Goal: Transaction & Acquisition: Purchase product/service

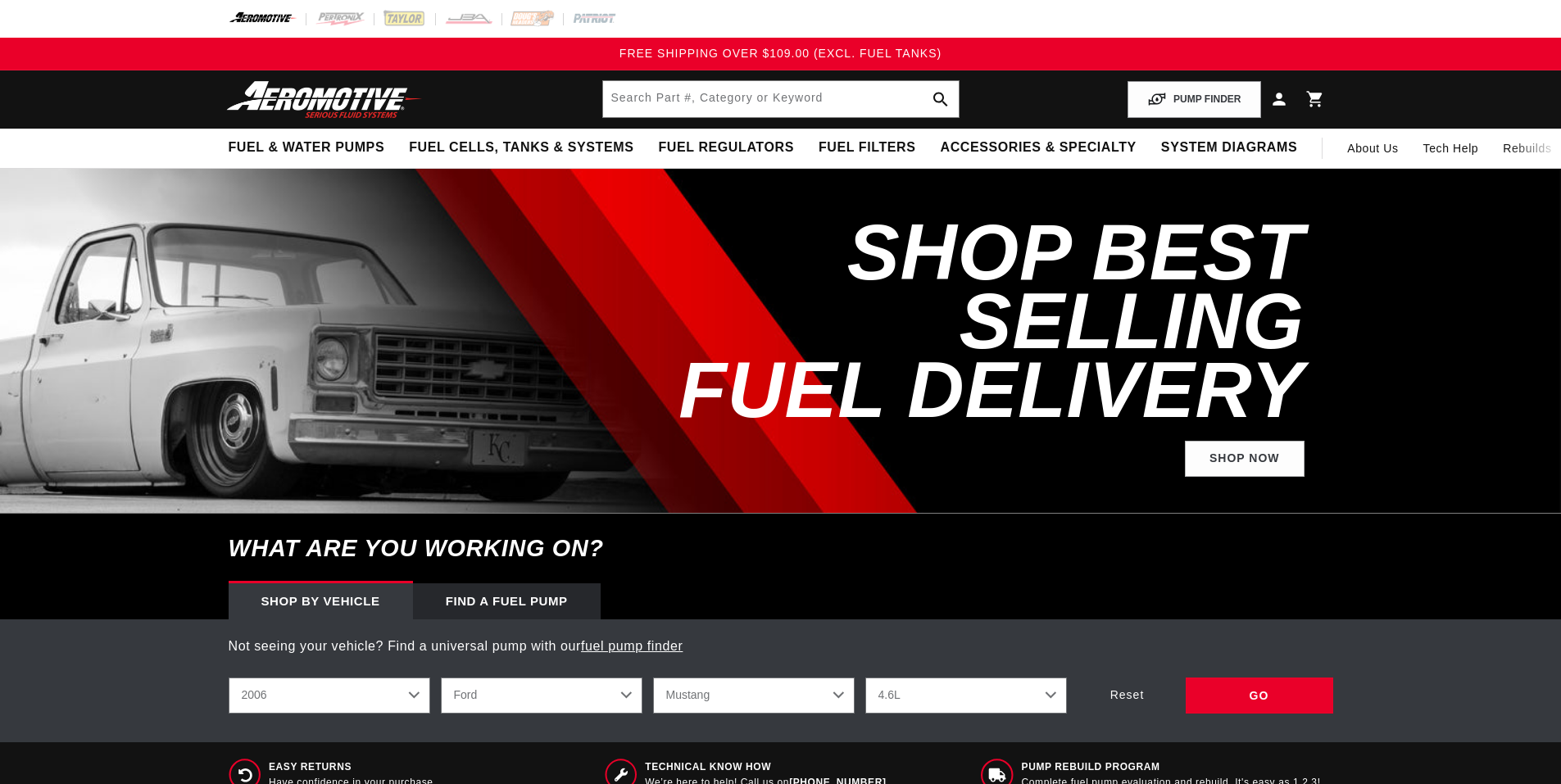
select select "2006"
select select "Ford"
select select "Mustang"
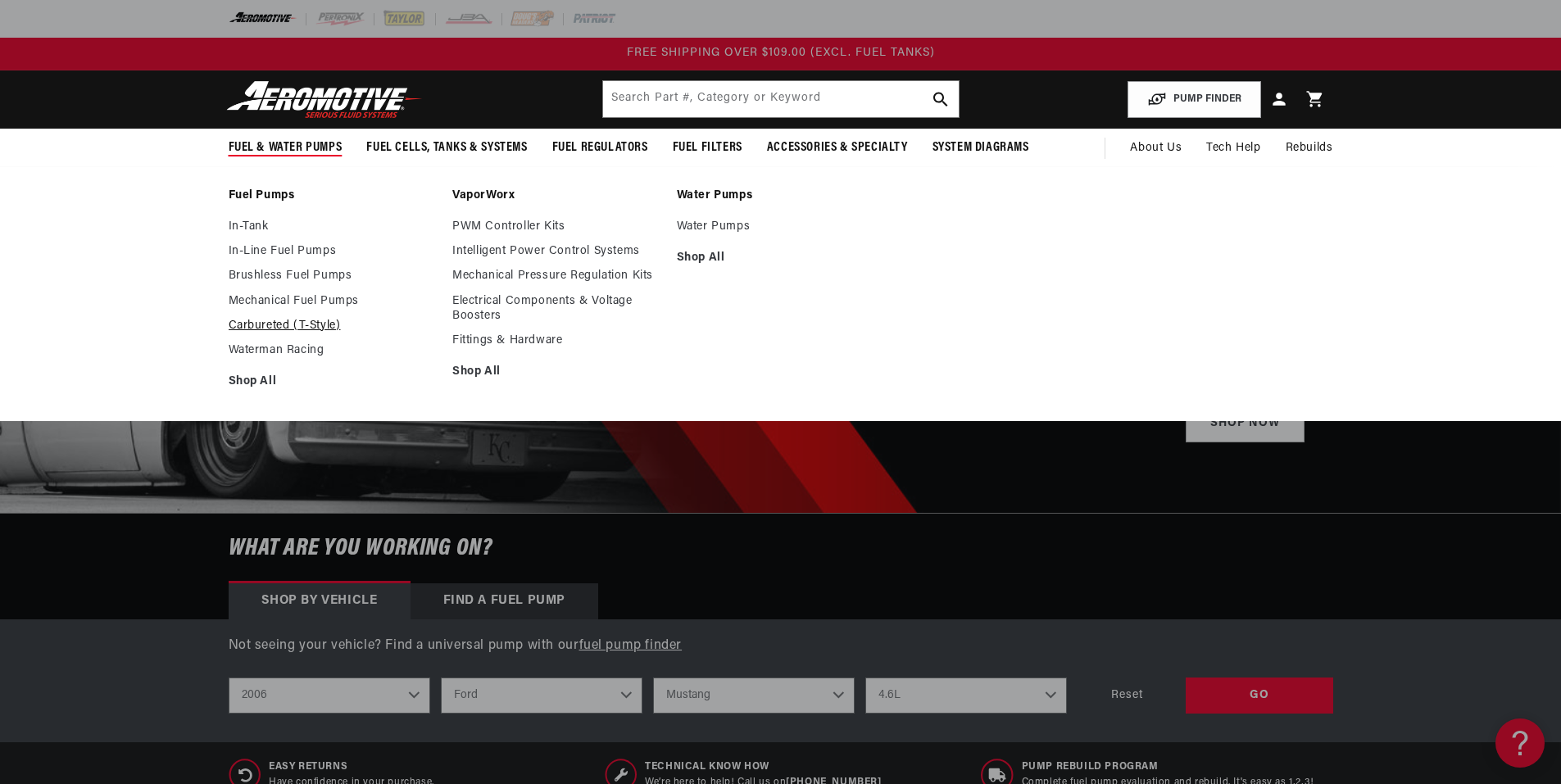
click at [292, 328] on link "Carbureted (T-Style)" at bounding box center [332, 325] width 208 height 15
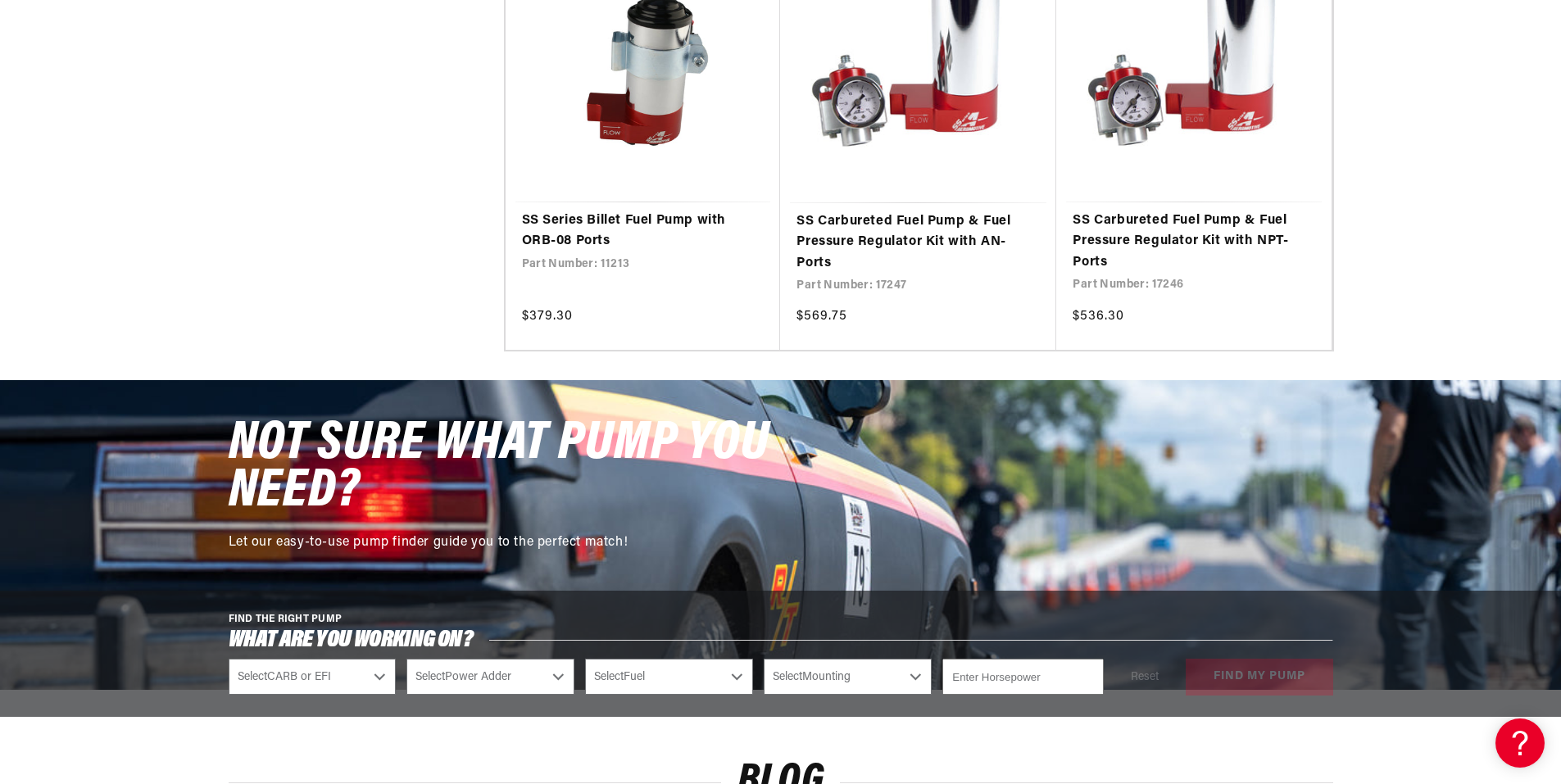
scroll to position [1474, 0]
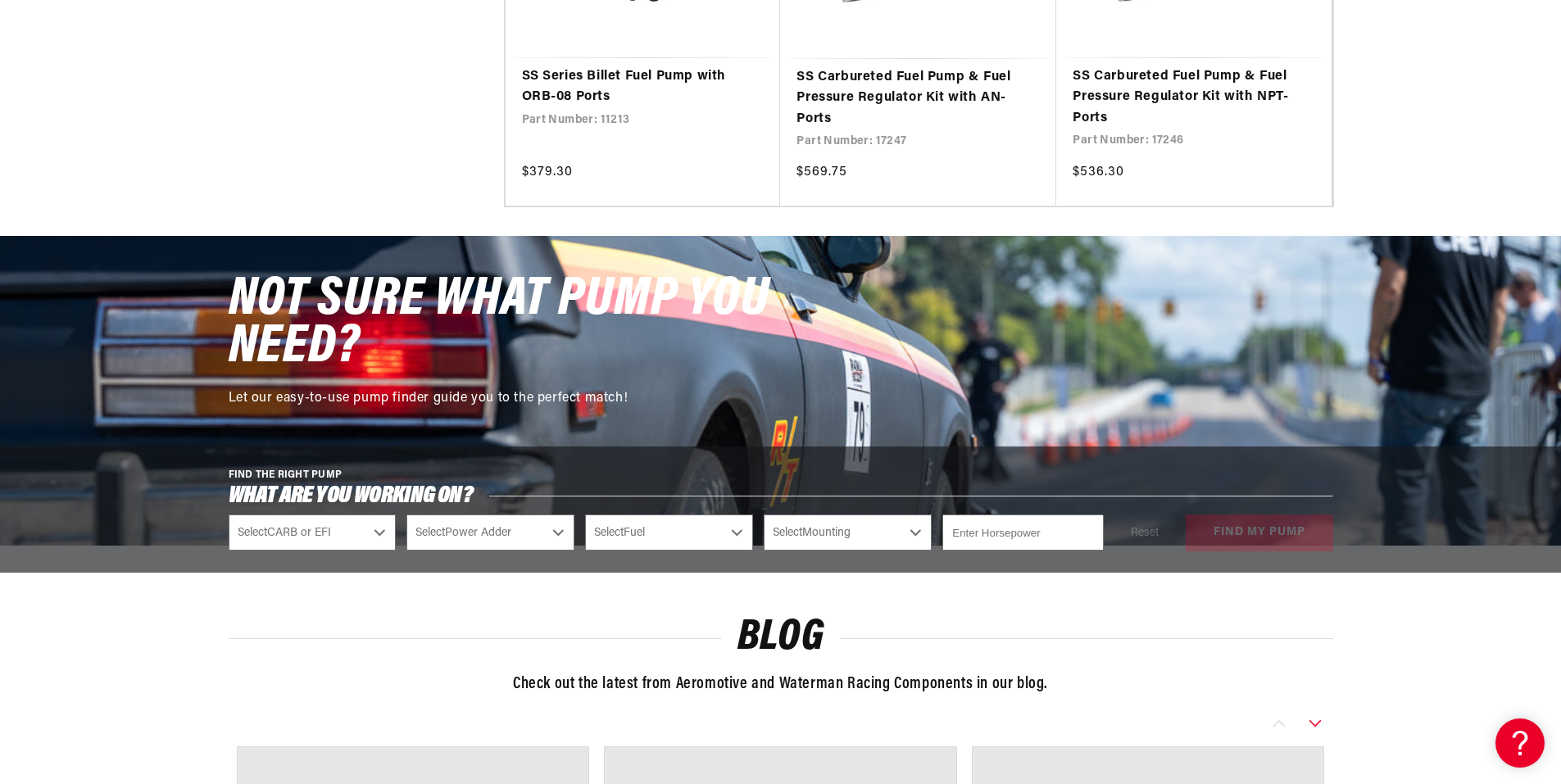
click at [362, 546] on select "Select CARB or EFI Carbureted Fuel Injected" at bounding box center [312, 532] width 168 height 36
select select "Carbureted"
click at [229, 514] on select "Select CARB or EFI Carbureted Fuel Injected" at bounding box center [312, 532] width 168 height 36
select select "Carbureted"
click at [459, 533] on select "Select Power Adder No - Naturally Aspirated Yes - Forced Induction" at bounding box center [490, 532] width 168 height 36
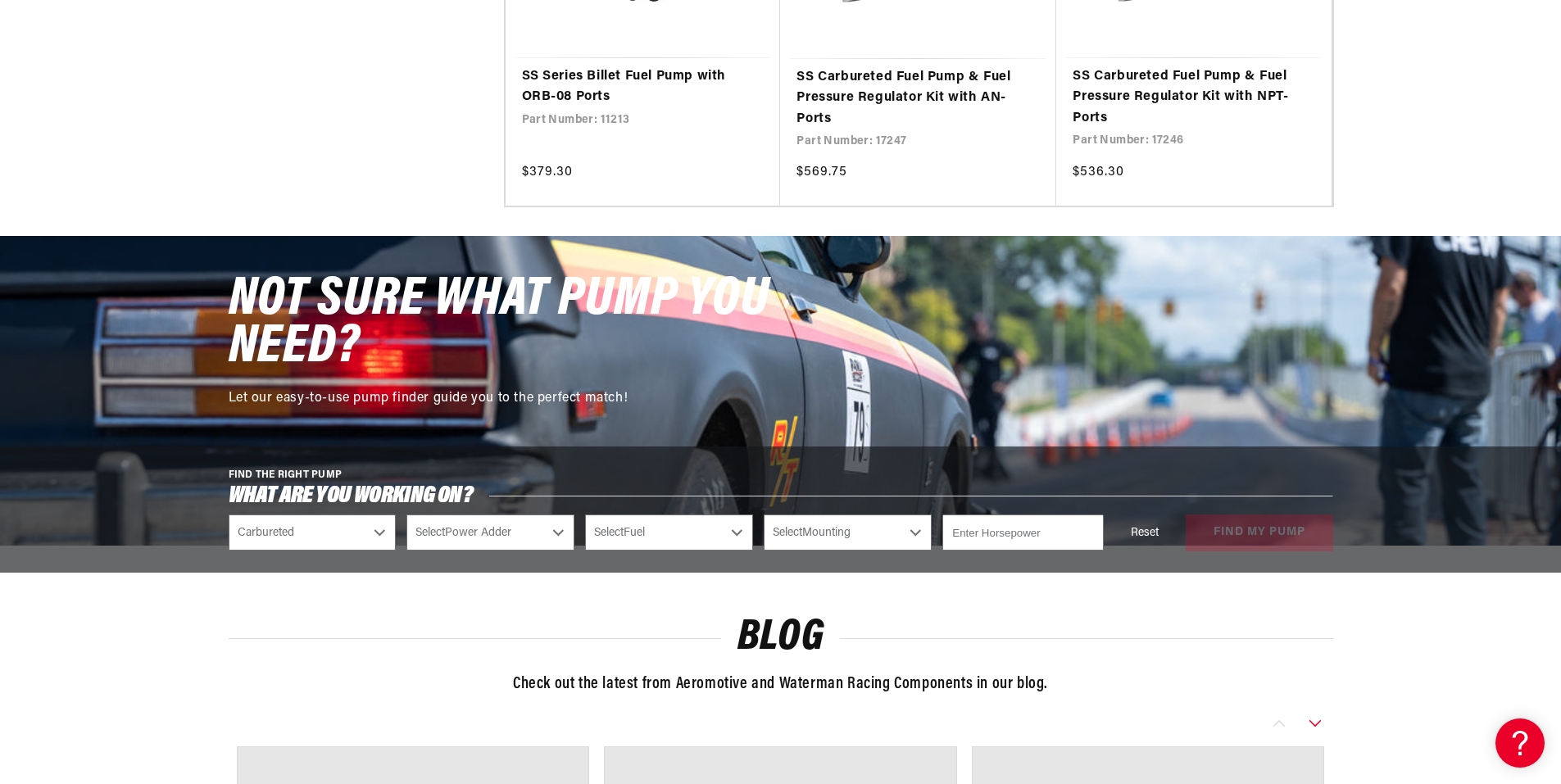
select select "No-Naturally-Aspirated"
click at [406, 514] on select "Select Power Adder No - Naturally Aspirated Yes - Forced Induction" at bounding box center [490, 532] width 168 height 36
select select "No-Naturally-Aspirated"
click at [643, 543] on select "Select Fuel E85 Gas" at bounding box center [668, 532] width 168 height 36
select select "Gas"
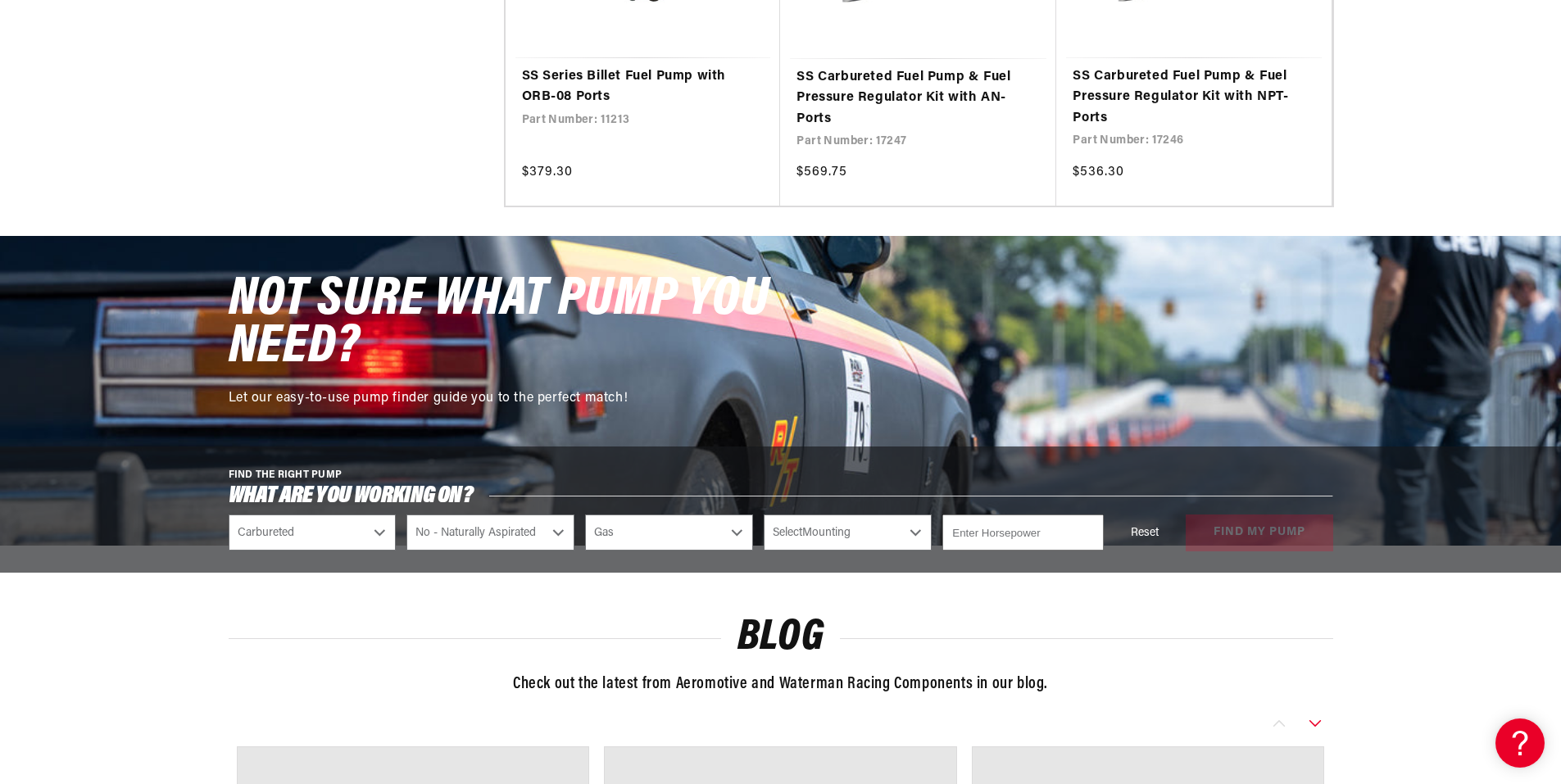
click at [585, 514] on select "Select Fuel E85 Gas" at bounding box center [668, 532] width 168 height 36
select select "Gas"
click at [814, 541] on select "Select Mounting External In-Tank" at bounding box center [847, 532] width 168 height 36
select select "External"
click at [763, 514] on select "Select Mounting External In-Tank" at bounding box center [847, 532] width 168 height 36
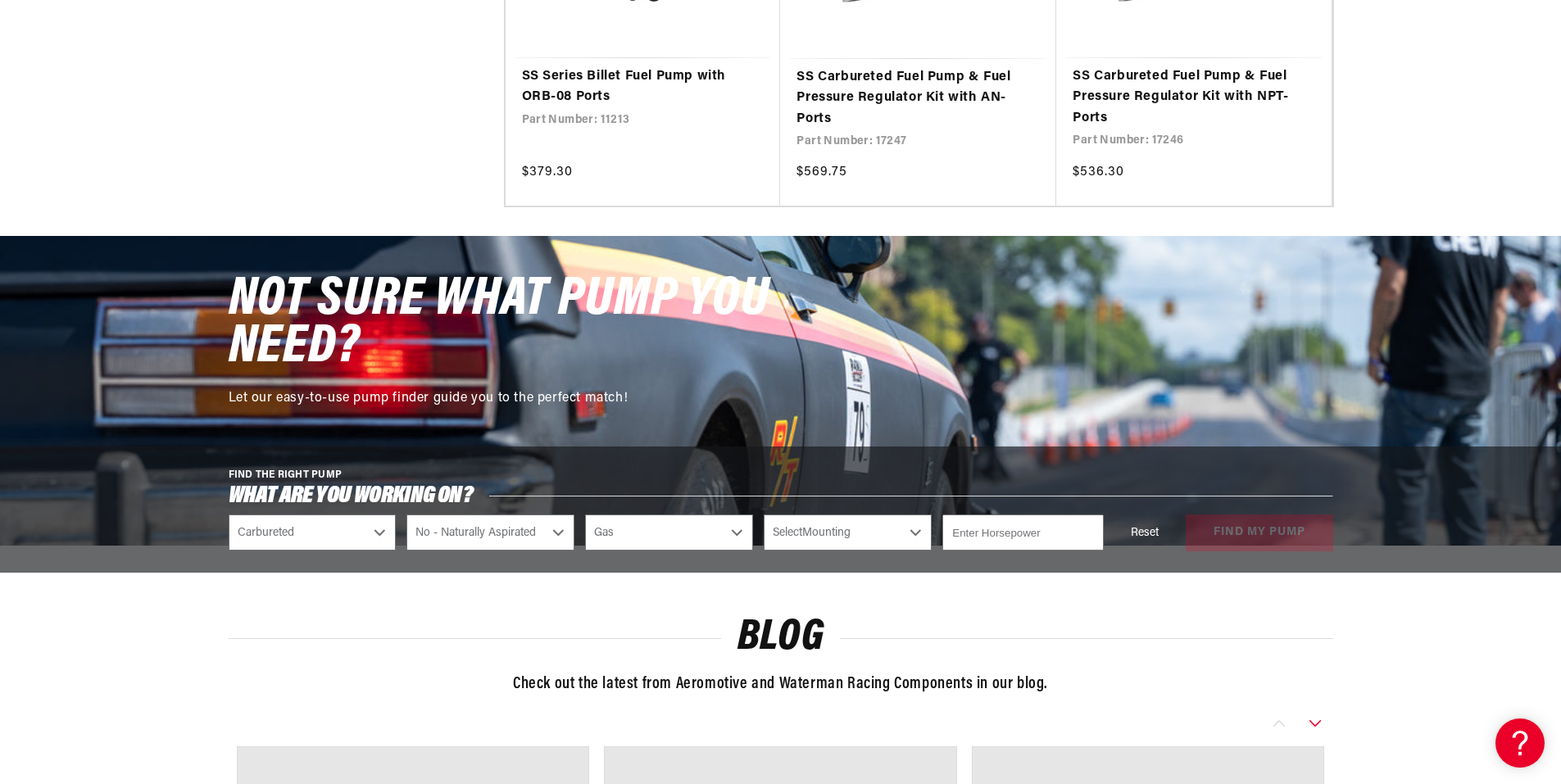
select select "External"
click at [1000, 531] on input "number" at bounding box center [1023, 532] width 161 height 36
type input "1000"
click at [1229, 528] on div "Reset find my pump" at bounding box center [1223, 532] width 219 height 36
click at [1280, 532] on button "find my pump" at bounding box center [1259, 533] width 148 height 37
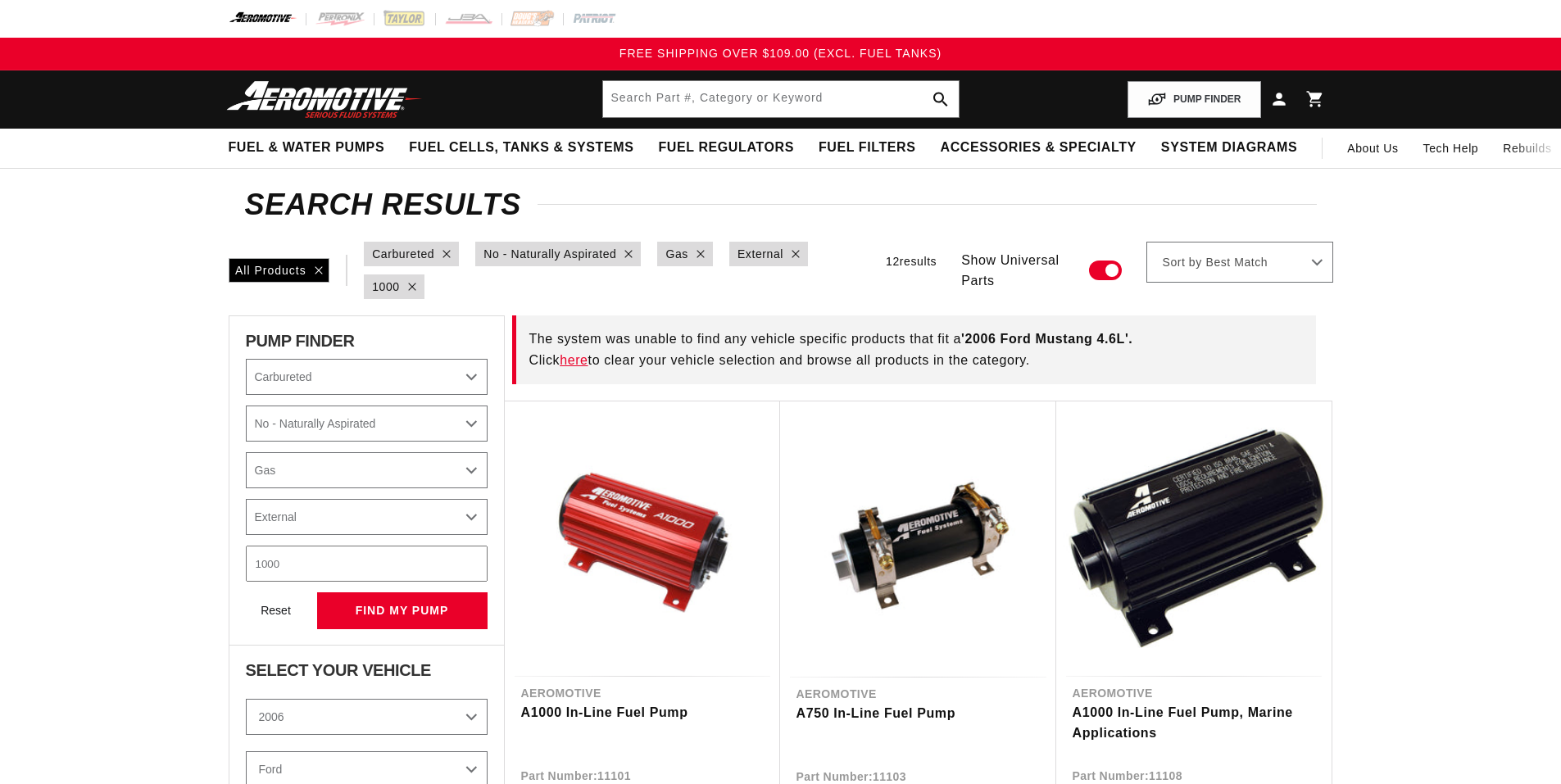
select select "Carbureted"
select select "No-Naturally-Aspirated"
select select "Gas"
select select "External"
select select "2006"
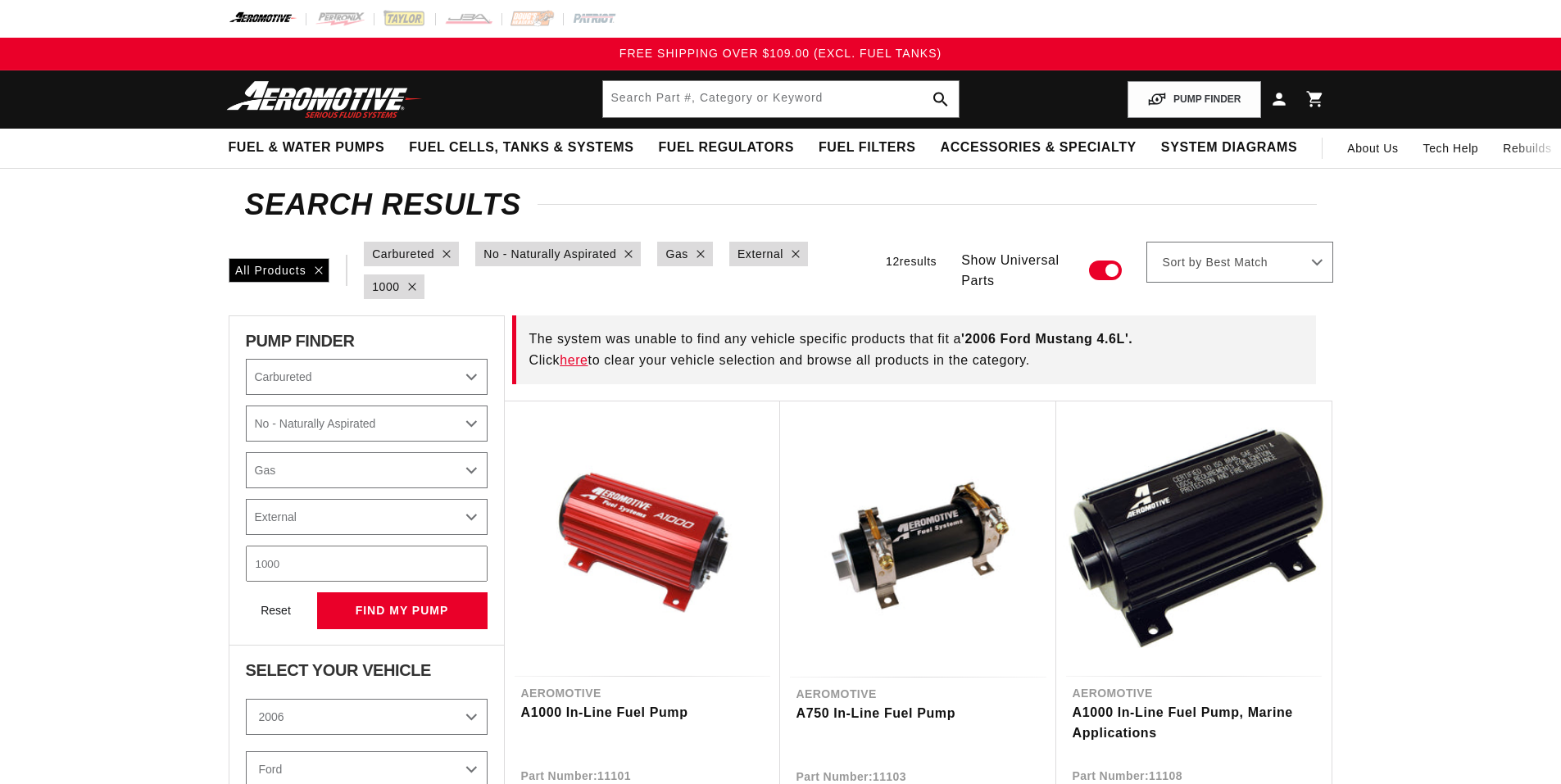
select select "Ford"
select select "Mustang"
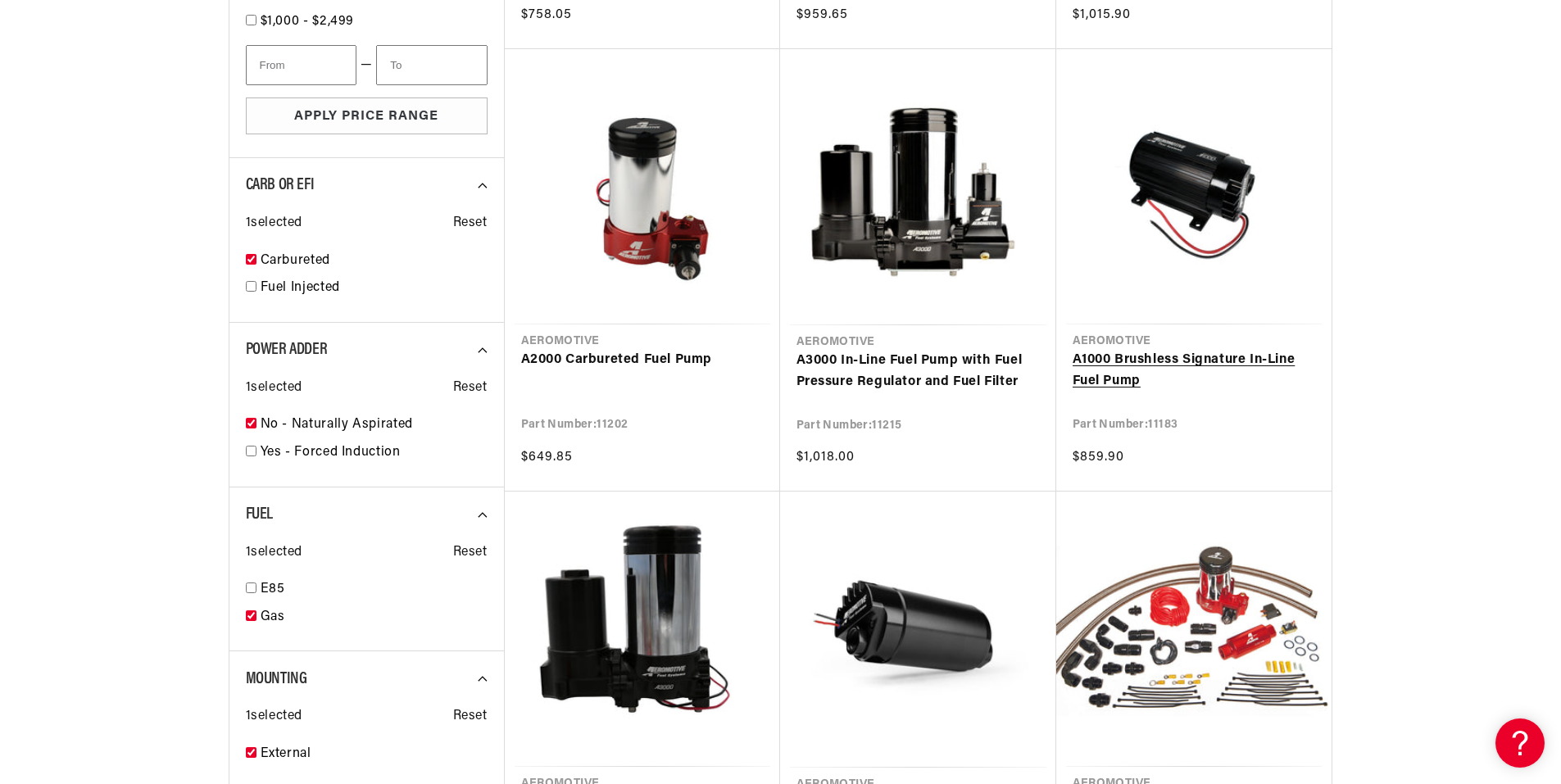
scroll to position [1392, 0]
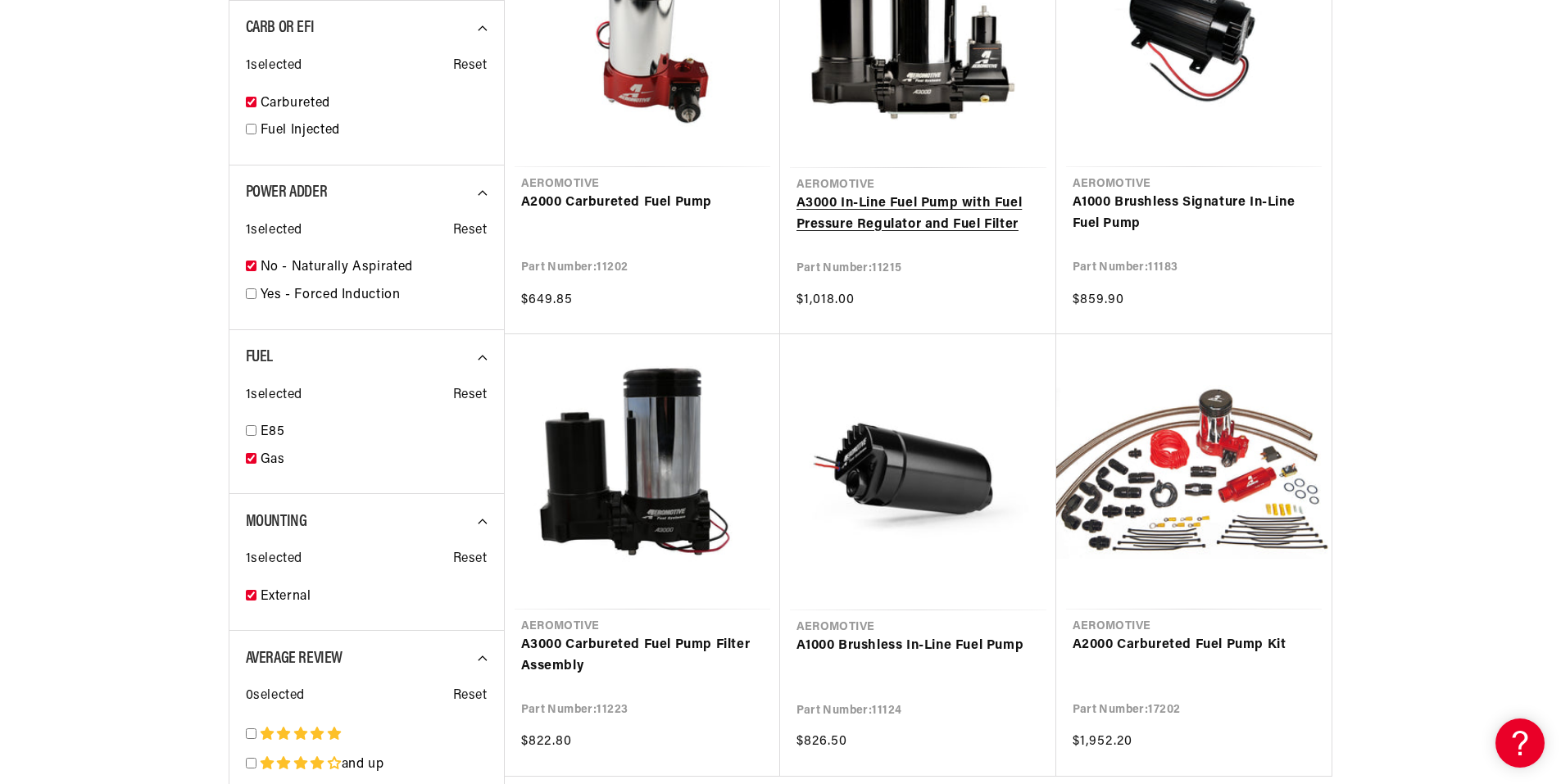
click at [886, 218] on link "A3000 In-Line Fuel Pump with Fuel Pressure Regulator and Fuel Filter" at bounding box center [918, 214] width 244 height 42
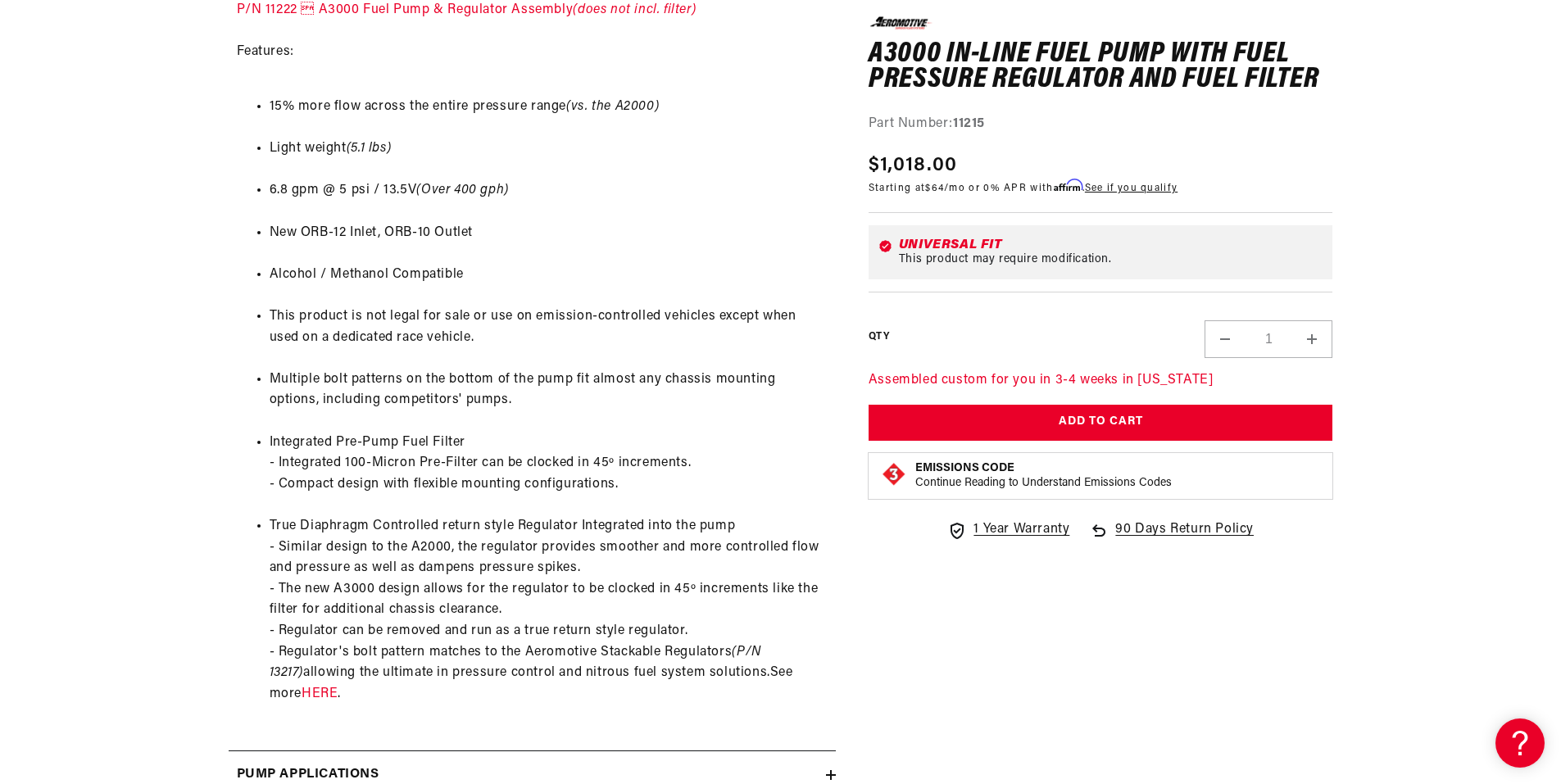
scroll to position [1556, 0]
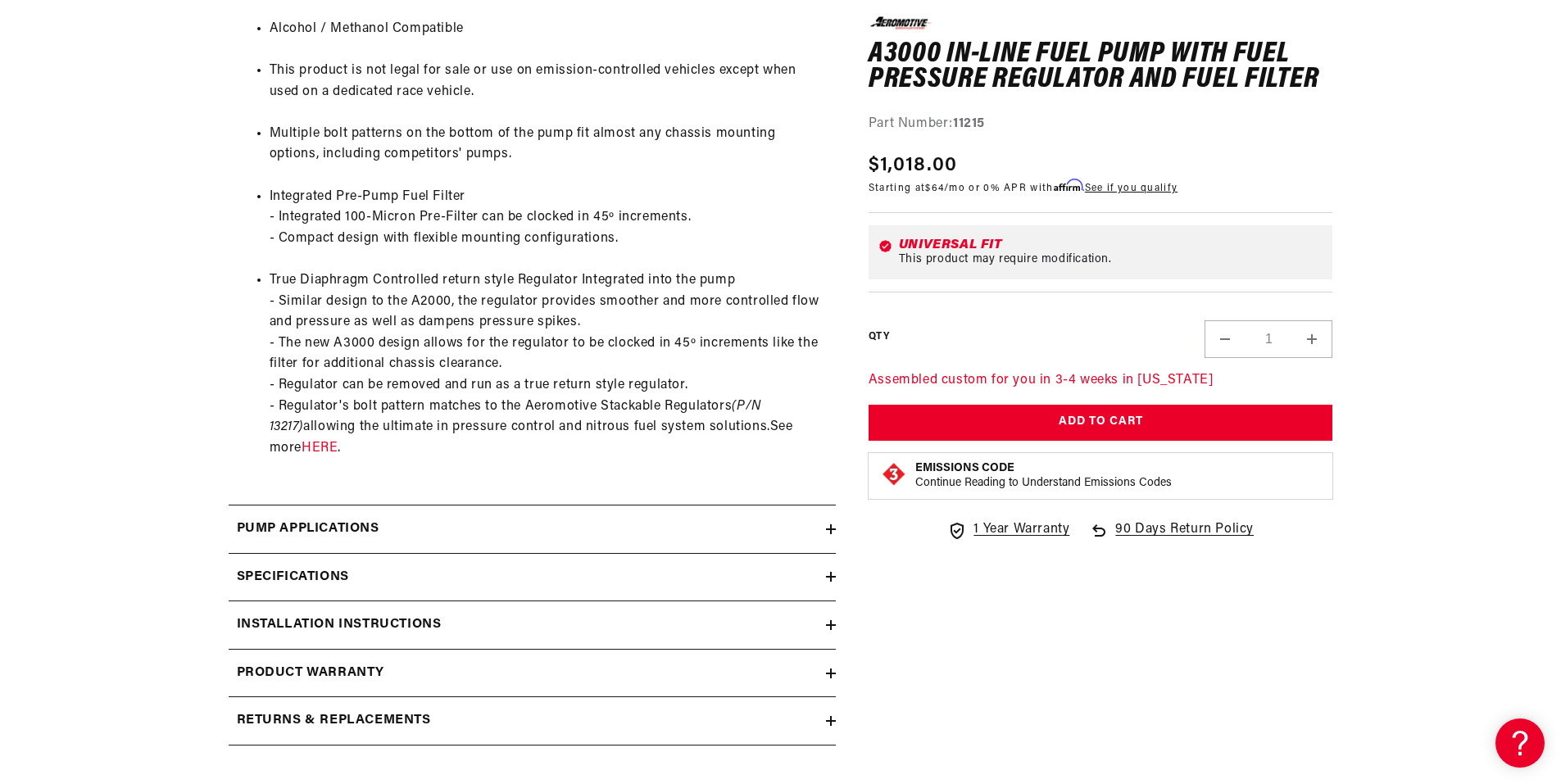
click at [762, 570] on div "Specifications" at bounding box center [527, 577] width 597 height 21
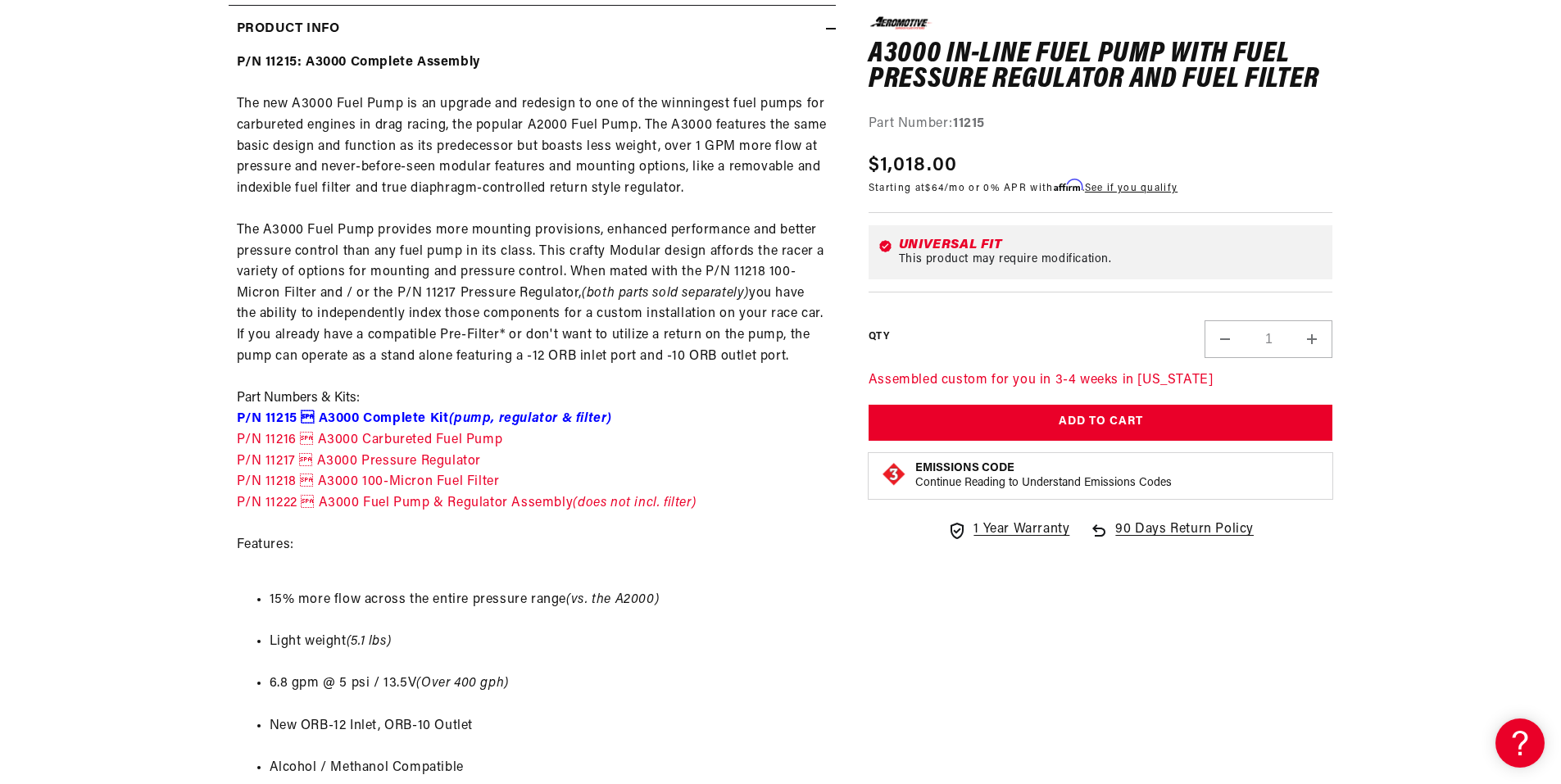
scroll to position [819, 0]
click at [417, 436] on link "P/N 11216  A3000 Carbureted Fuel Pump" at bounding box center [369, 438] width 266 height 13
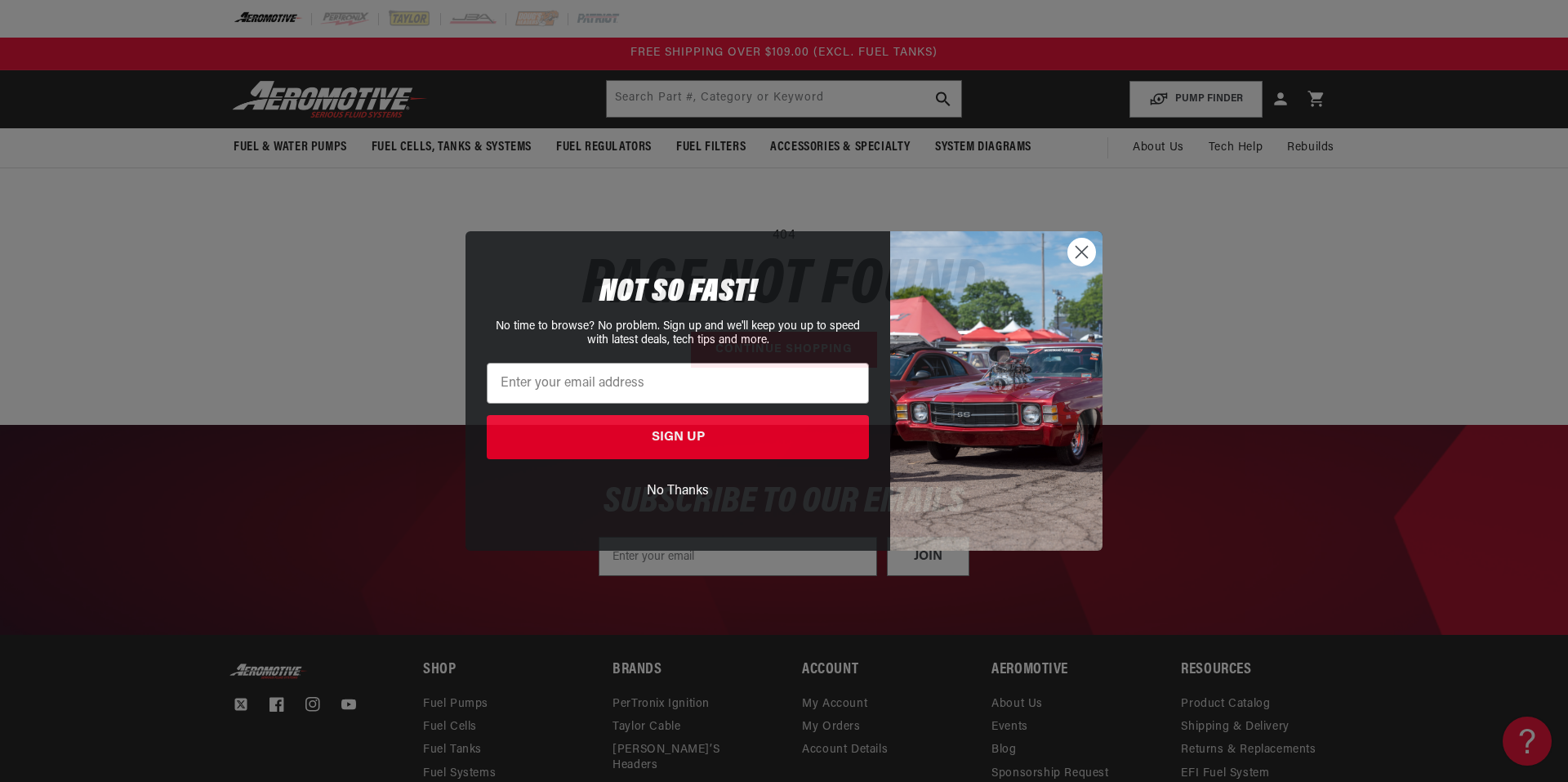
click at [1096, 259] on img "POPUP Form" at bounding box center [997, 390] width 212 height 318
click at [1065, 261] on img "POPUP Form" at bounding box center [997, 390] width 212 height 318
click at [1084, 260] on circle "Close dialog" at bounding box center [1082, 252] width 27 height 27
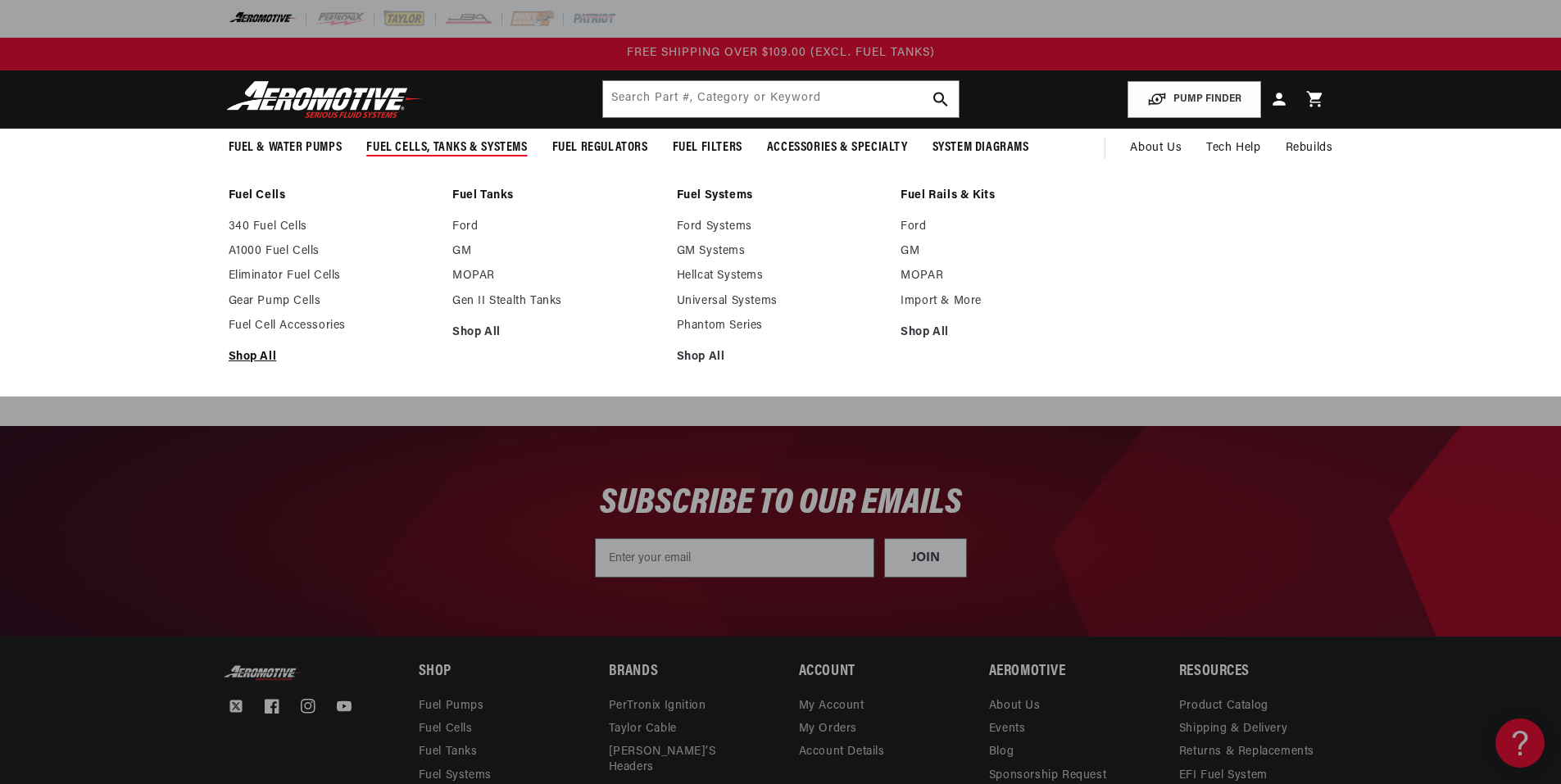
click at [246, 354] on link "Shop All" at bounding box center [332, 357] width 208 height 15
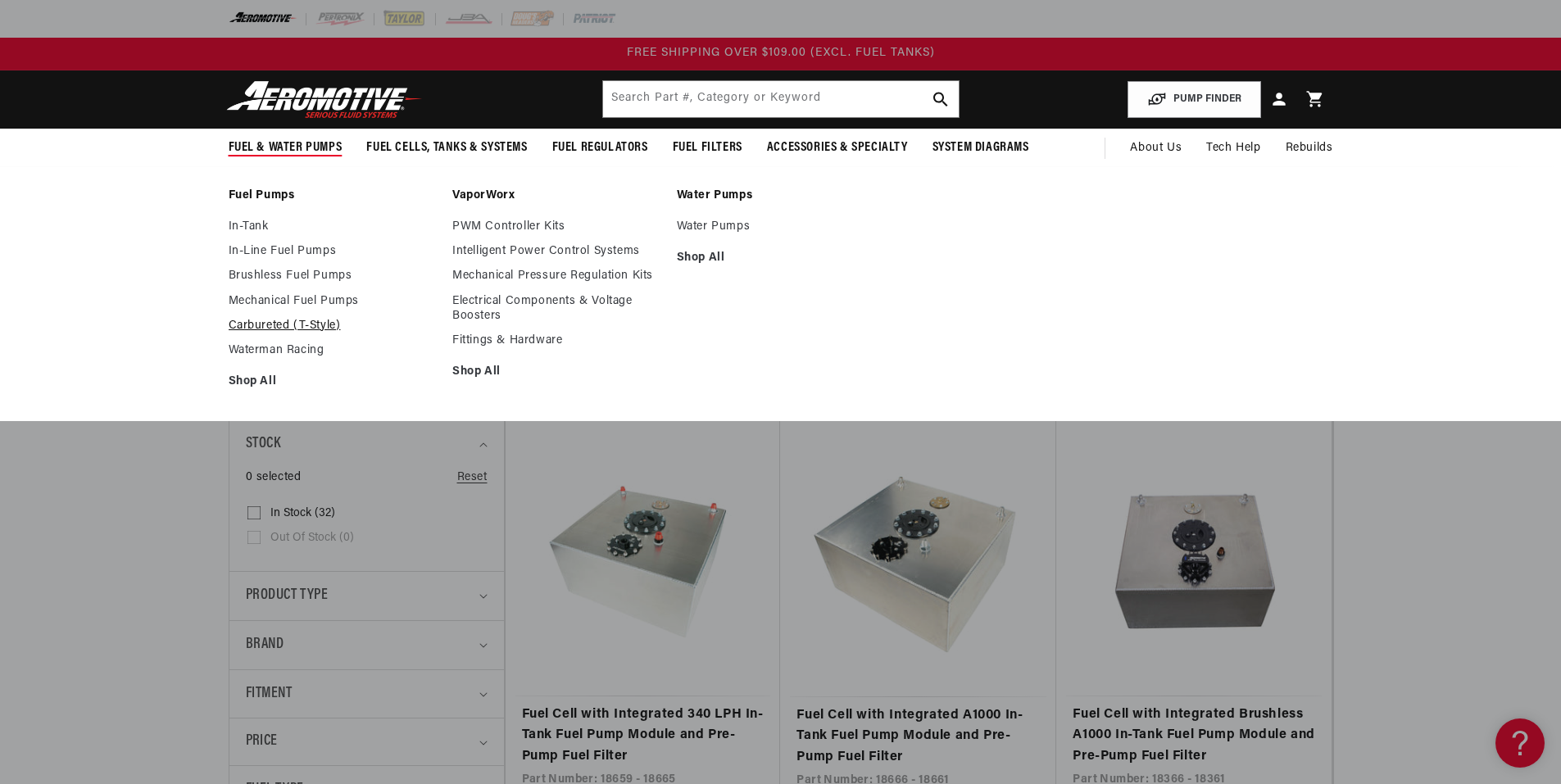
click at [276, 323] on link "Carbureted (T-Style)" at bounding box center [332, 325] width 208 height 15
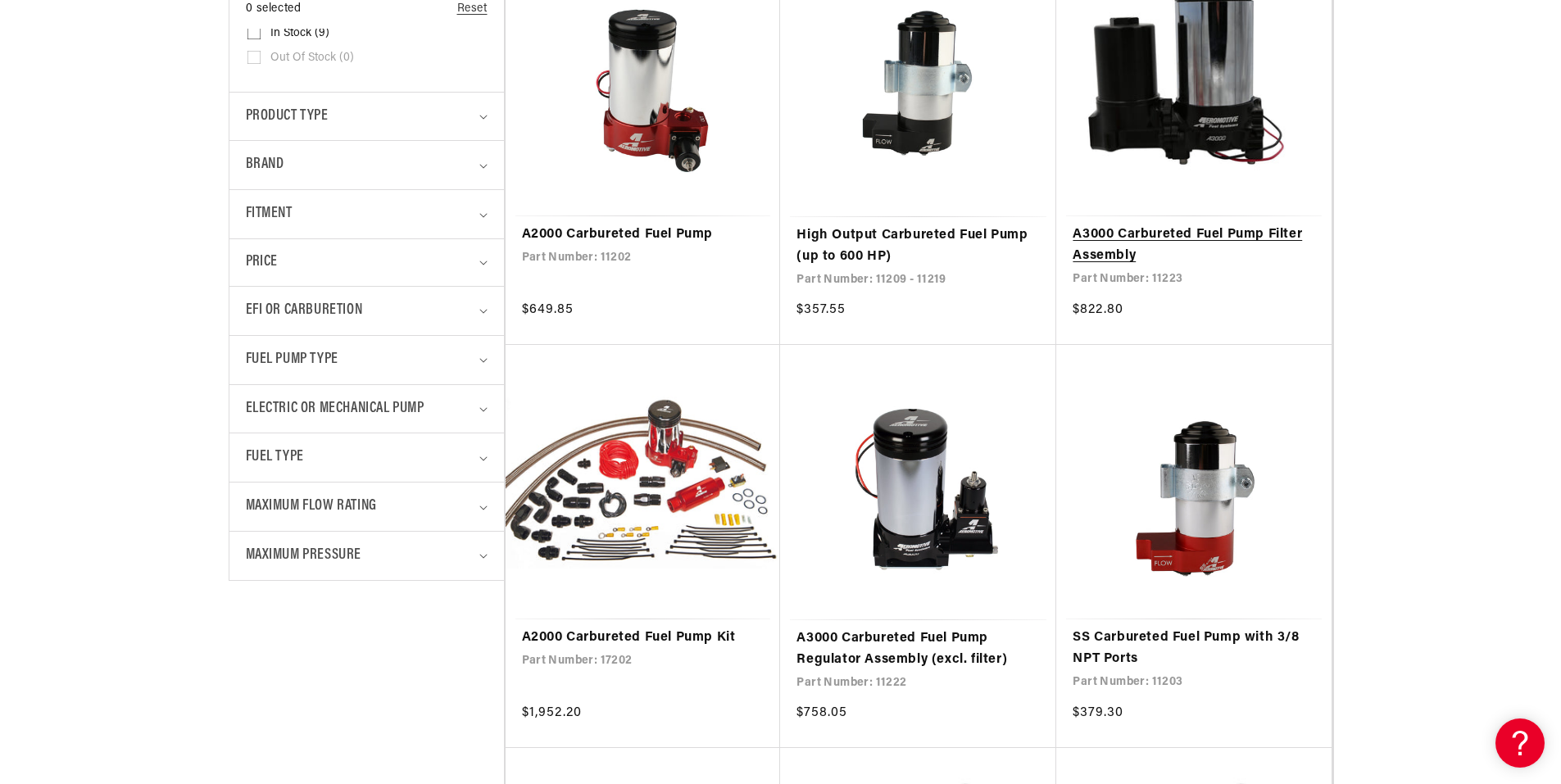
scroll to position [573, 0]
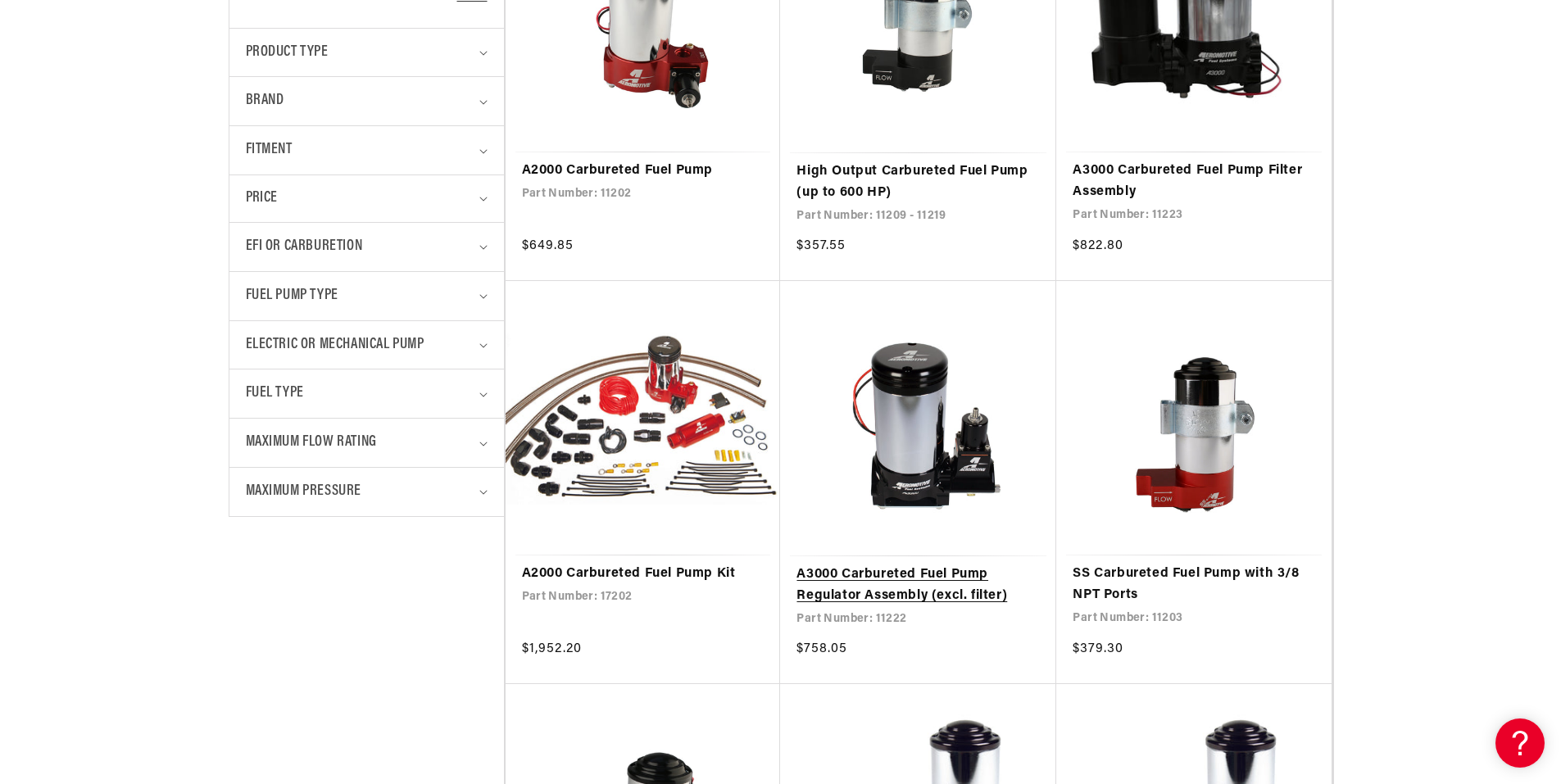
click at [886, 597] on link "A3000 Carbureted Fuel Pump Regulator Assembly (excl. filter)" at bounding box center [918, 585] width 244 height 42
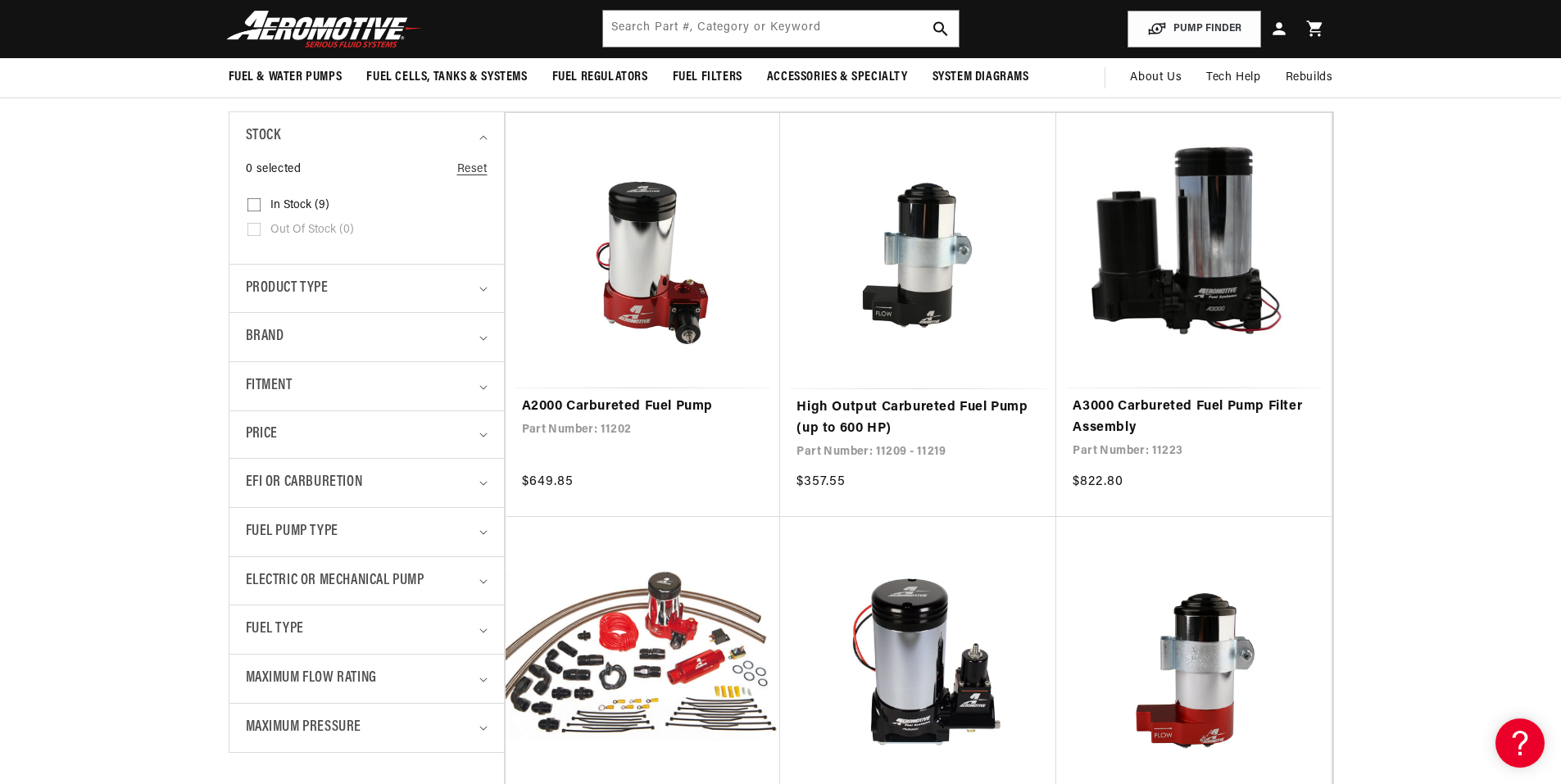
scroll to position [328, 0]
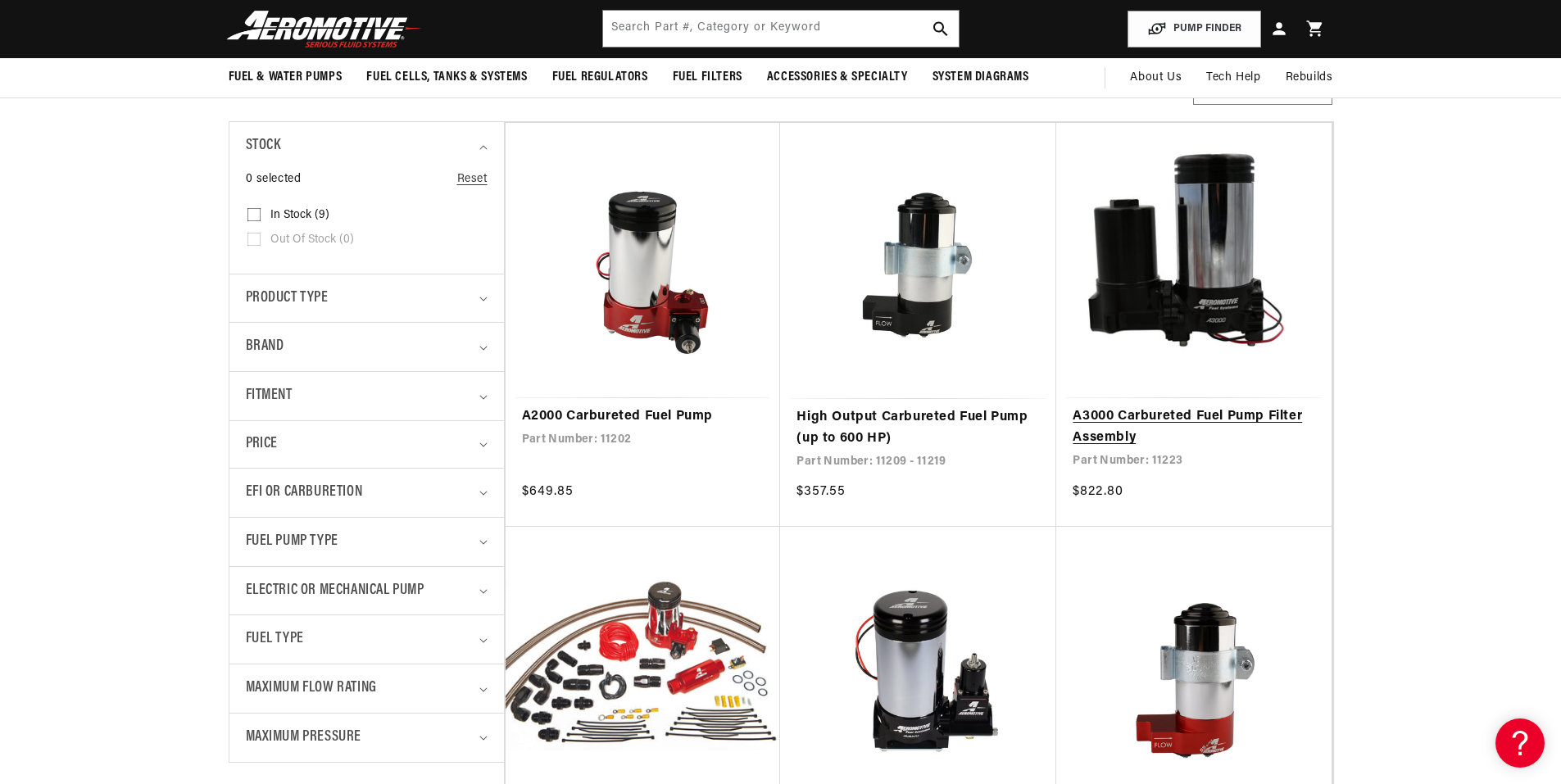
click at [1261, 420] on link "A3000 Carbureted Fuel Pump Filter Assembly" at bounding box center [1194, 427] width 243 height 42
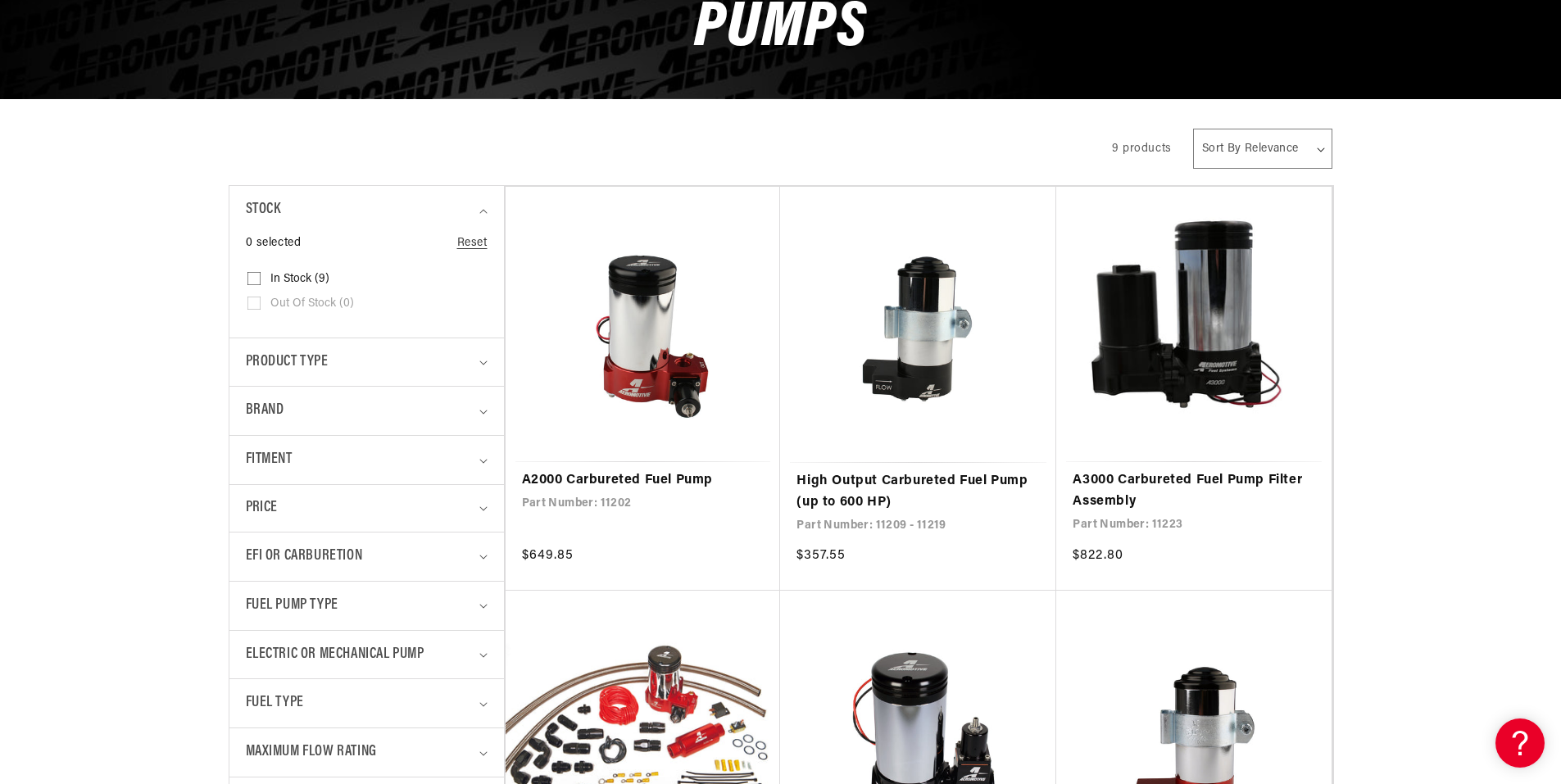
scroll to position [573, 0]
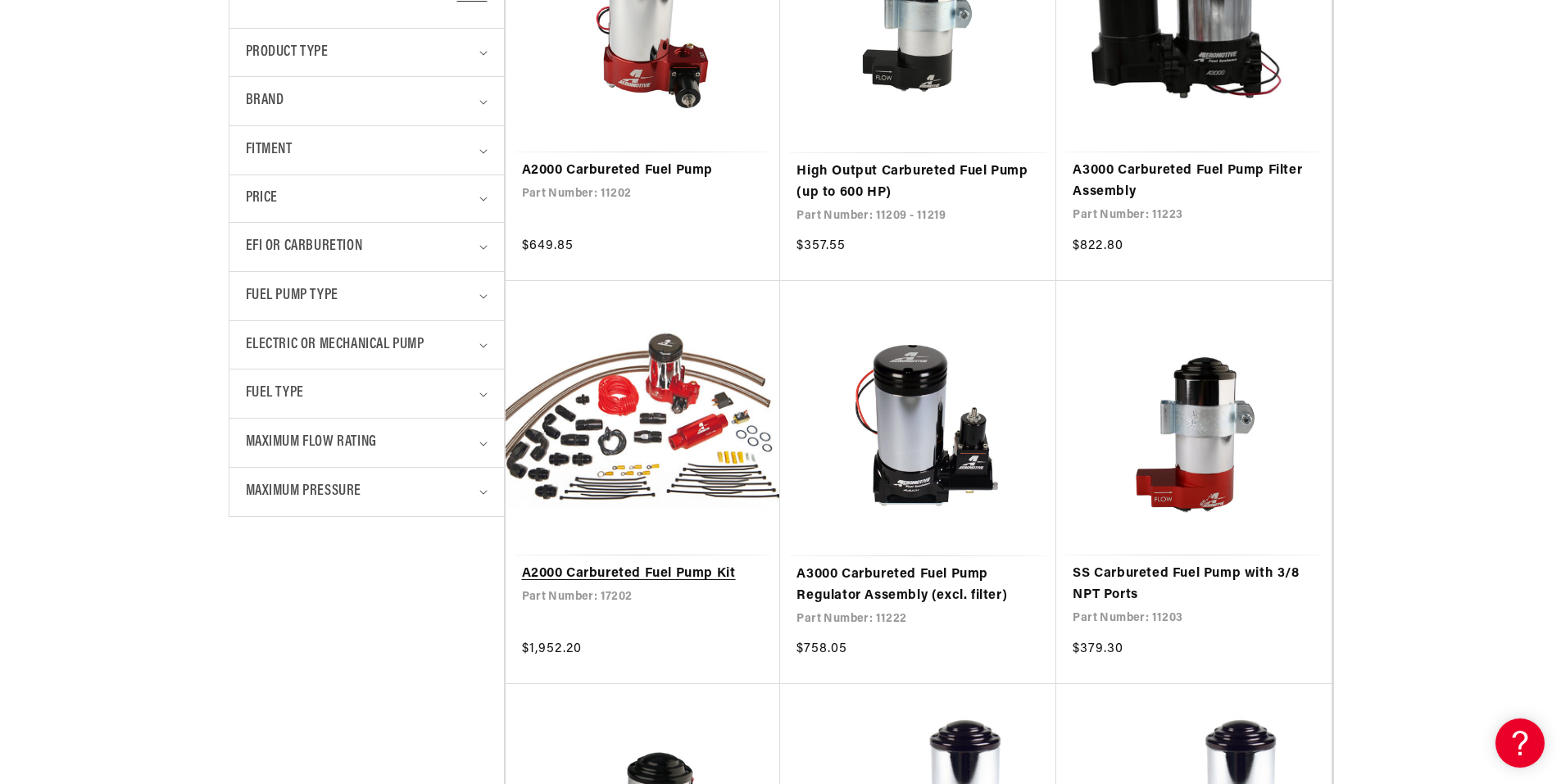
click at [673, 571] on link "A2000 Carbureted Fuel Pump Kit" at bounding box center [644, 574] width 243 height 21
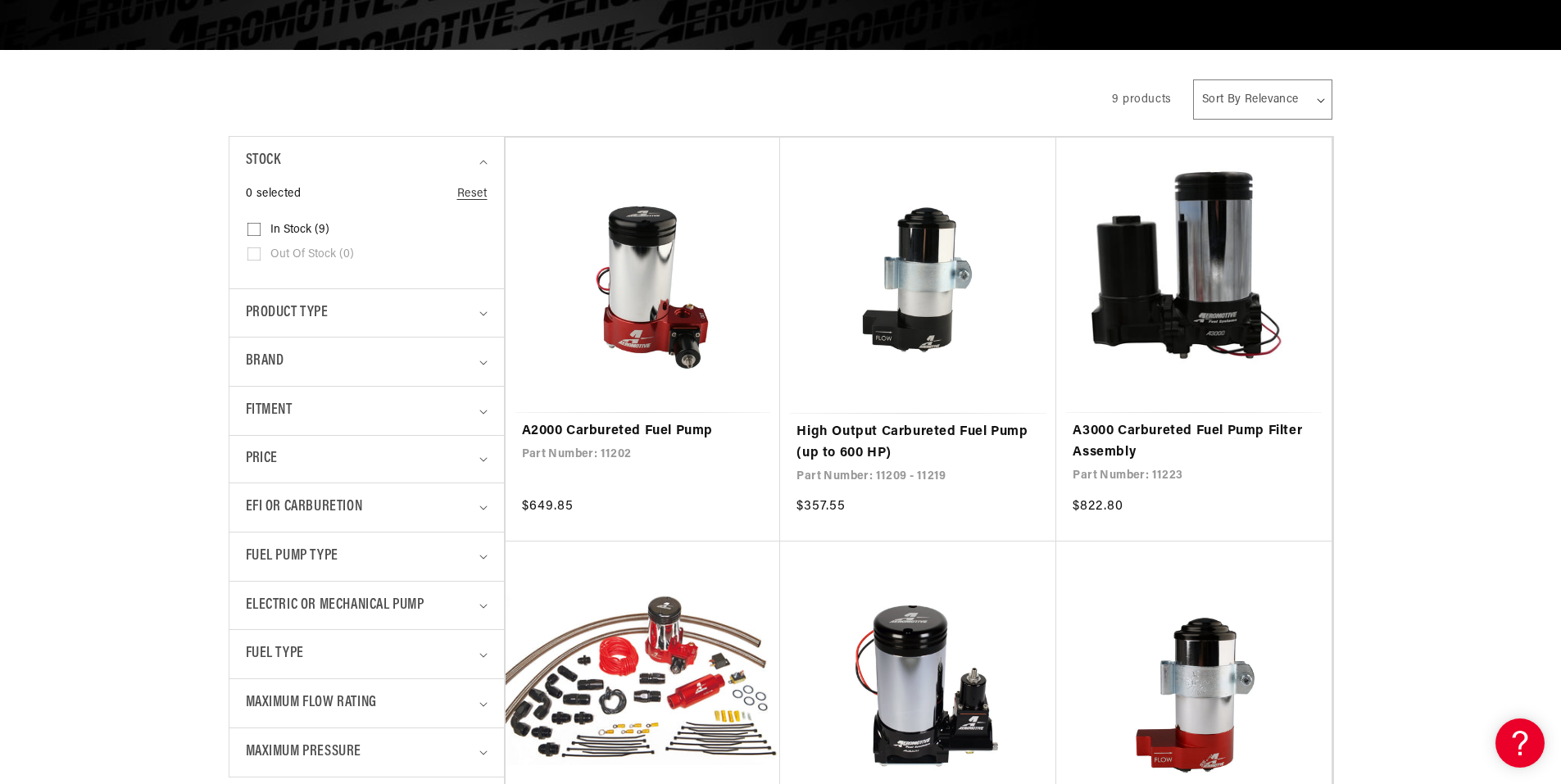
scroll to position [0, 0]
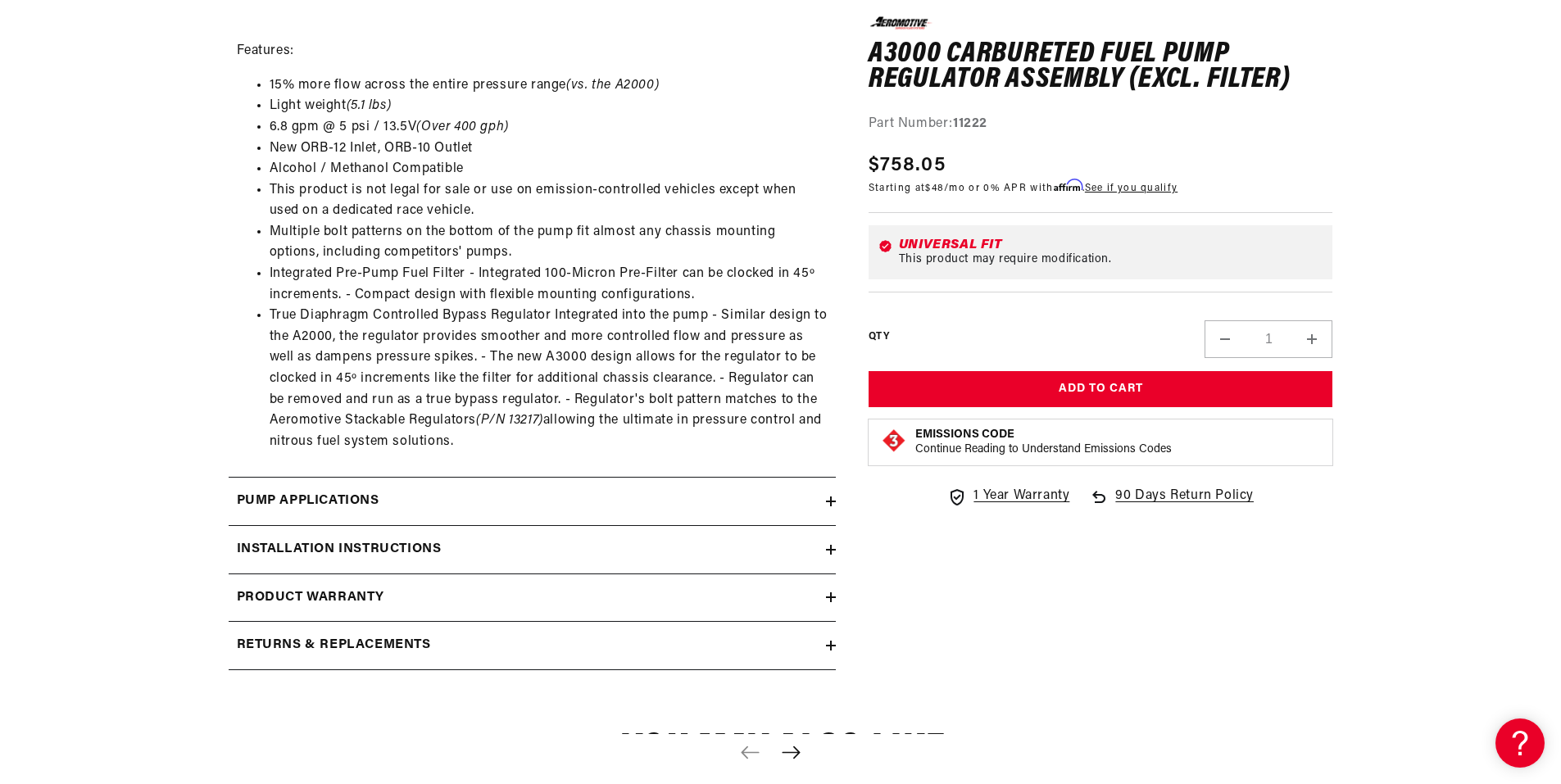
scroll to position [1310, 0]
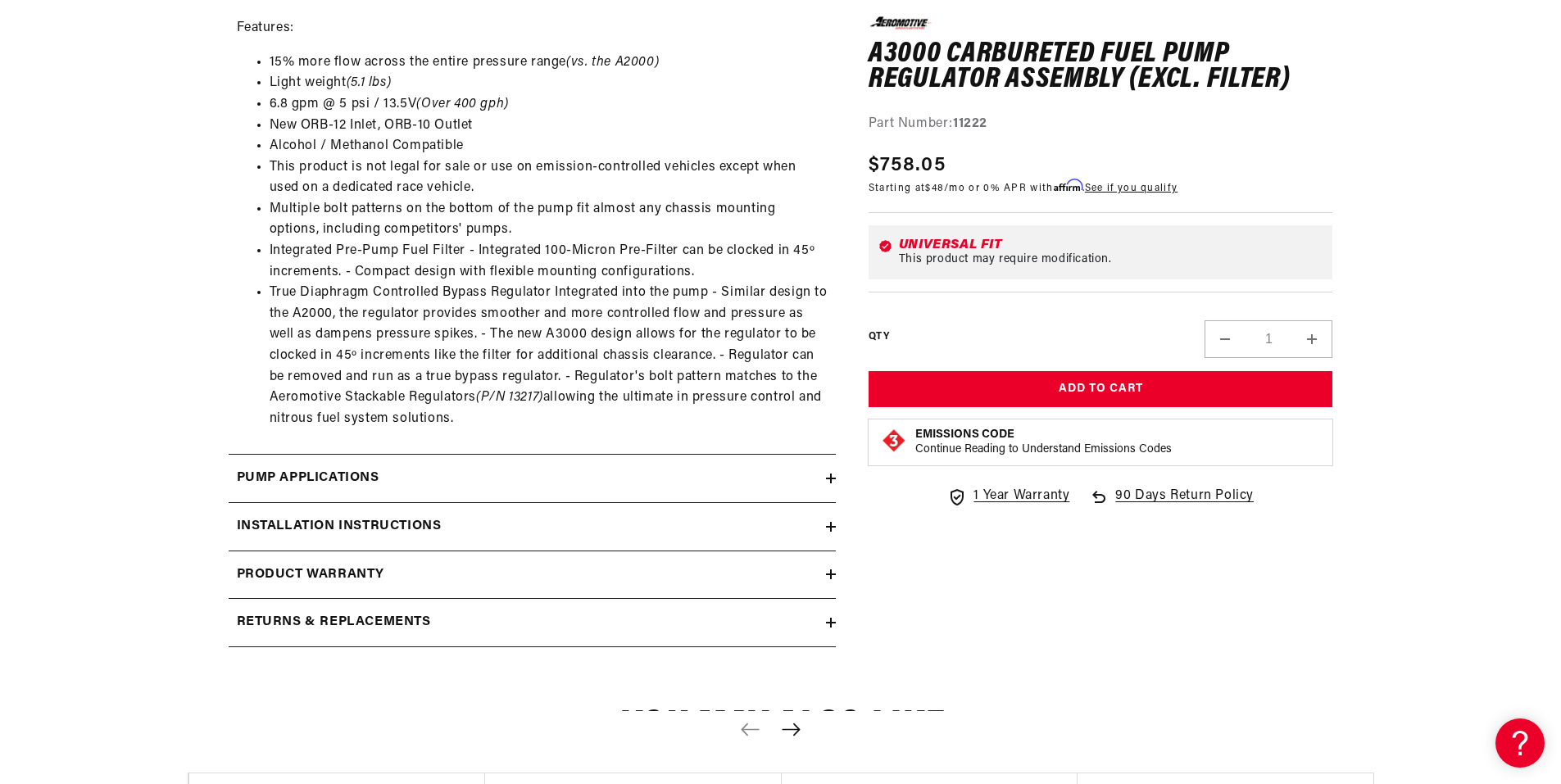
click at [812, 479] on div "Pump Applications" at bounding box center [527, 478] width 597 height 21
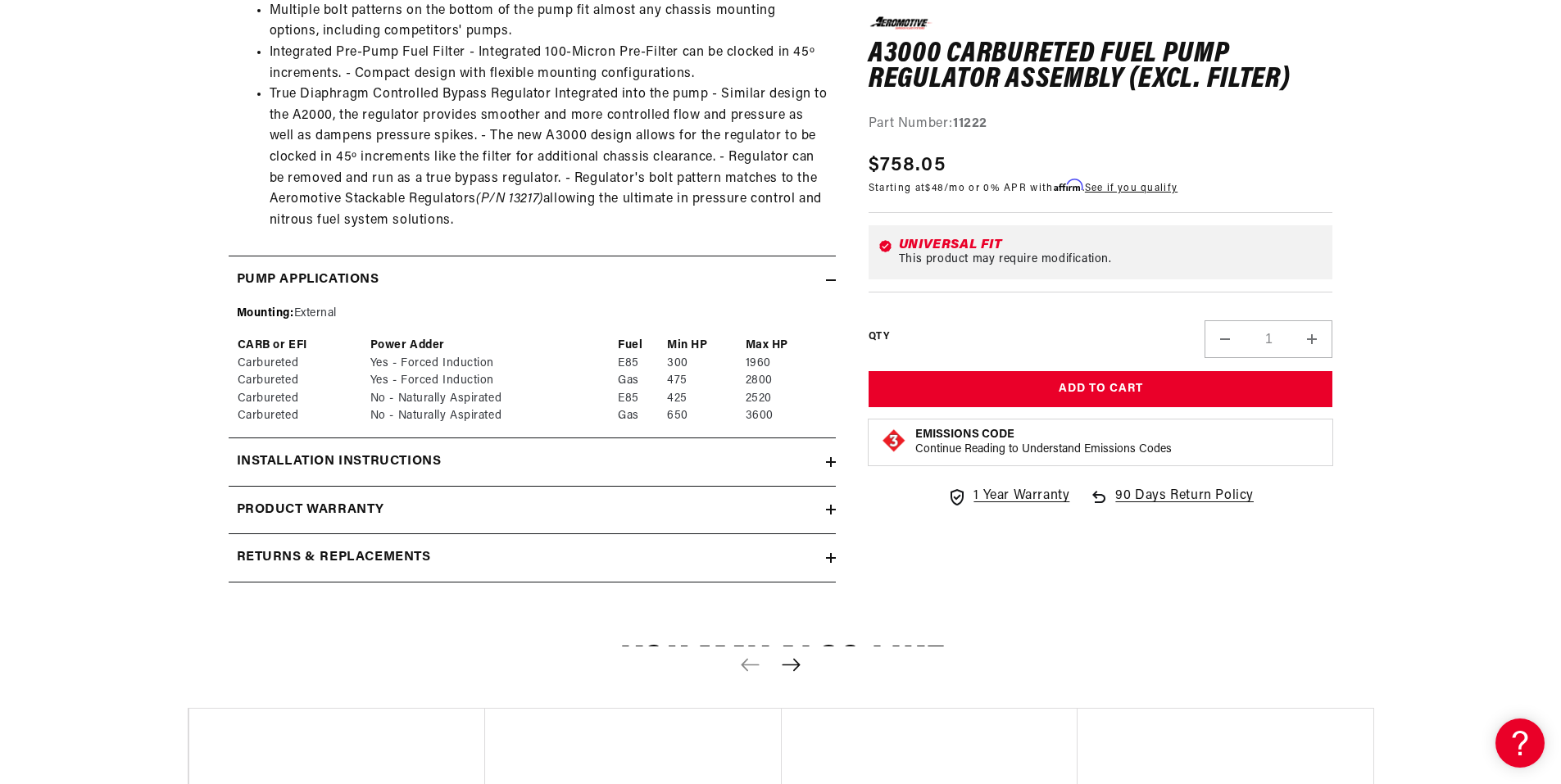
scroll to position [1556, 0]
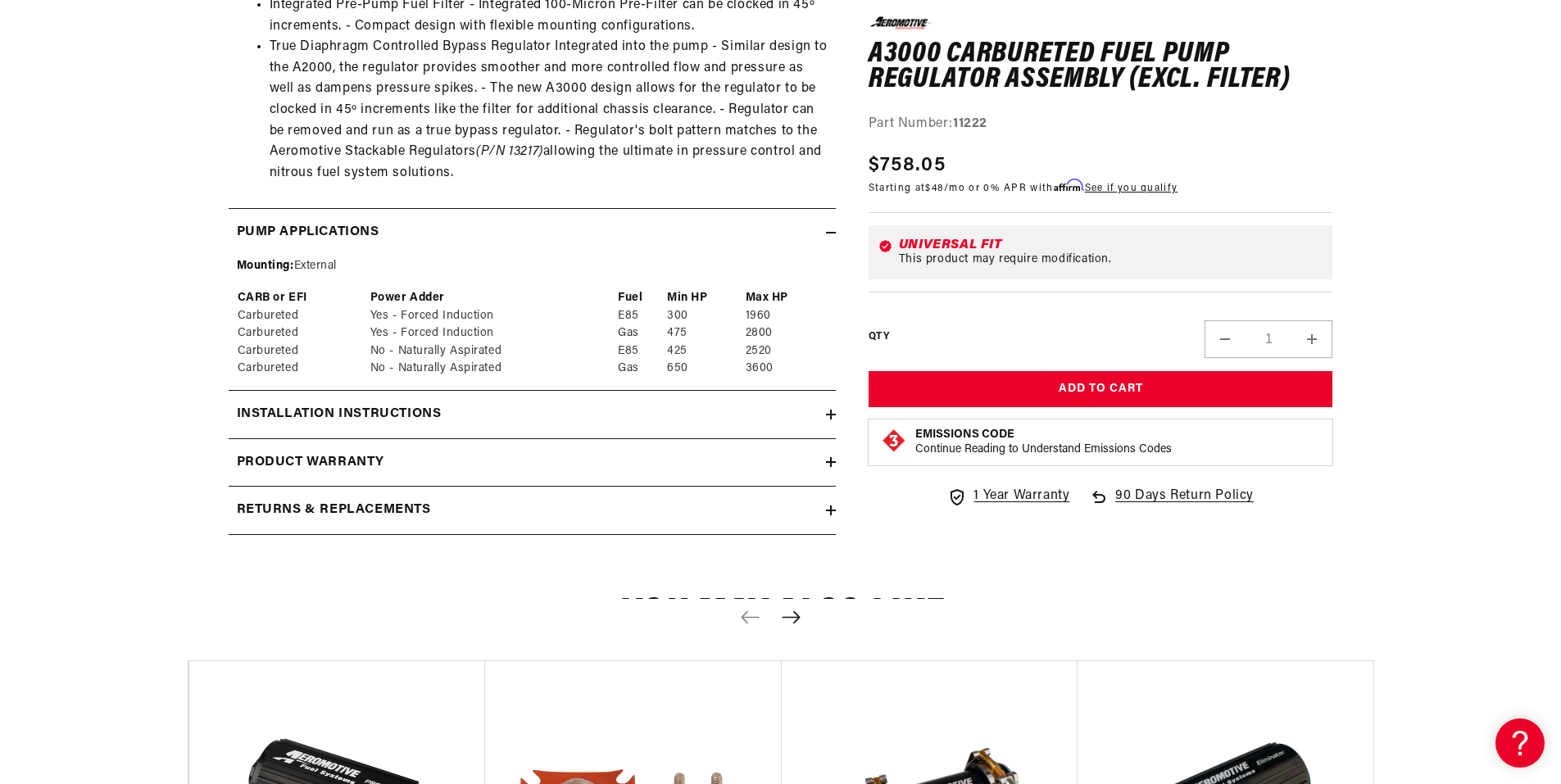
click at [828, 428] on summary "Installation Instructions" at bounding box center [532, 414] width 607 height 47
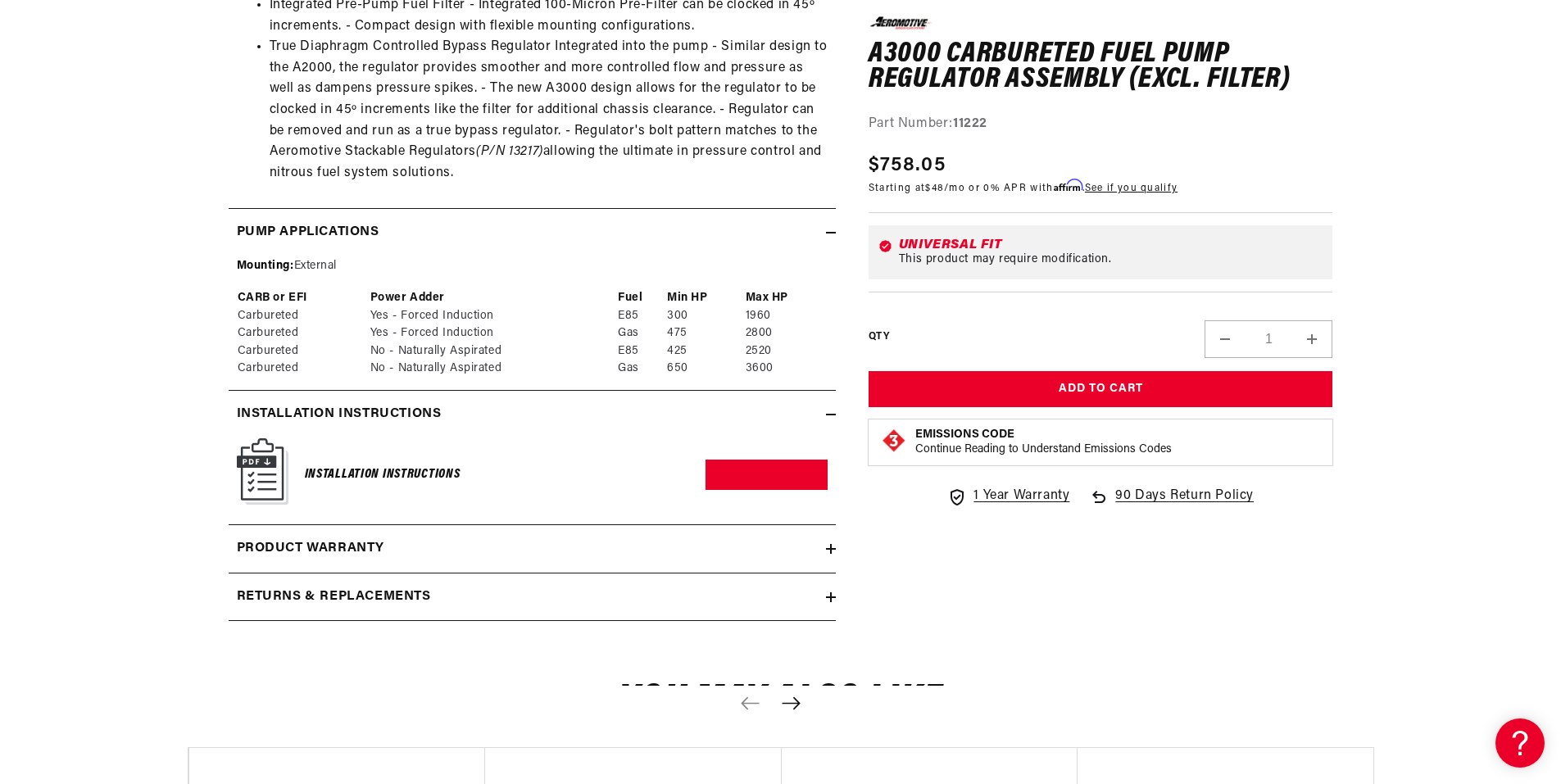
click at [828, 428] on summary "Installation Instructions" at bounding box center [532, 414] width 607 height 47
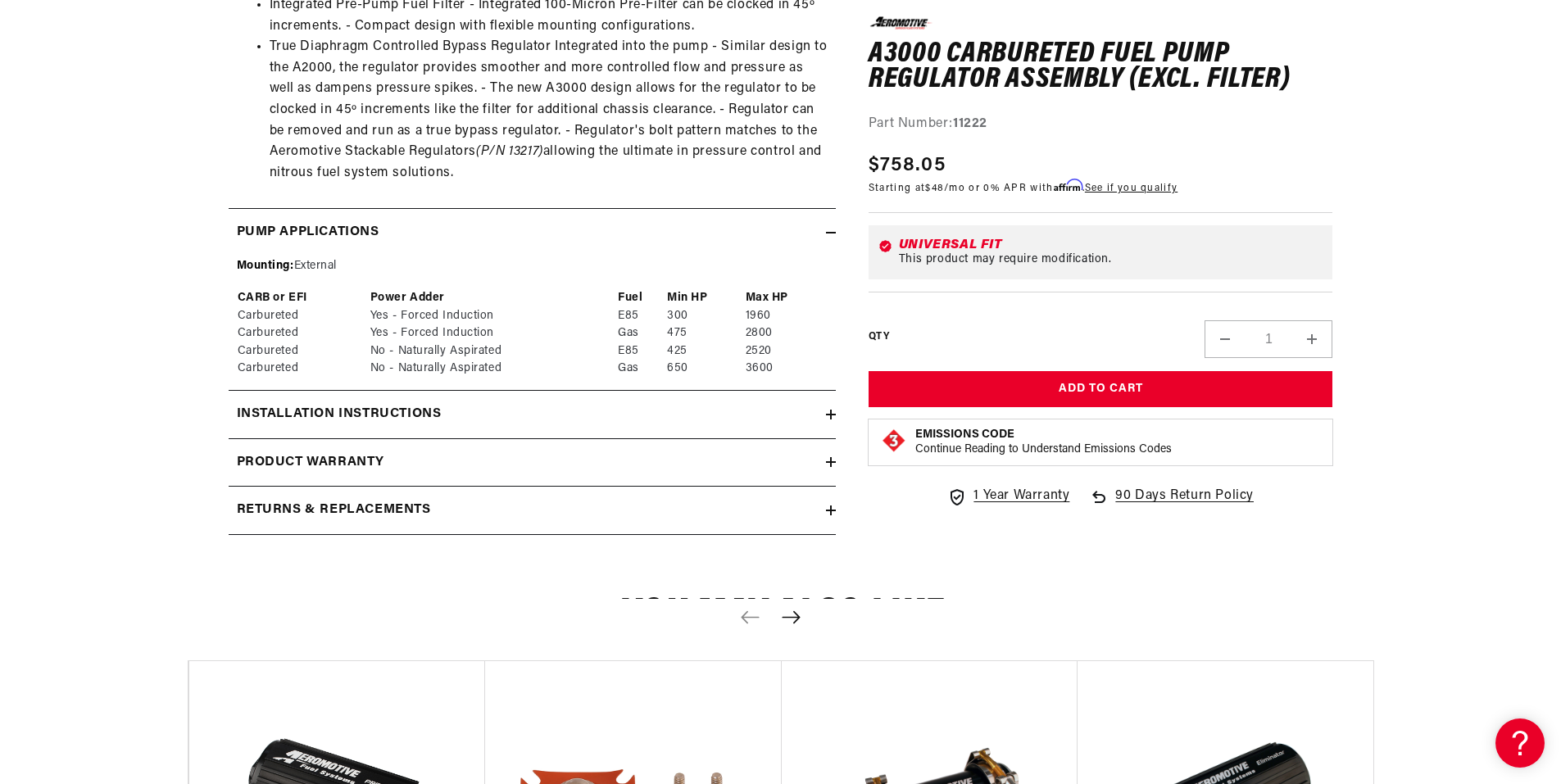
click at [811, 454] on div "Product warranty" at bounding box center [527, 462] width 597 height 21
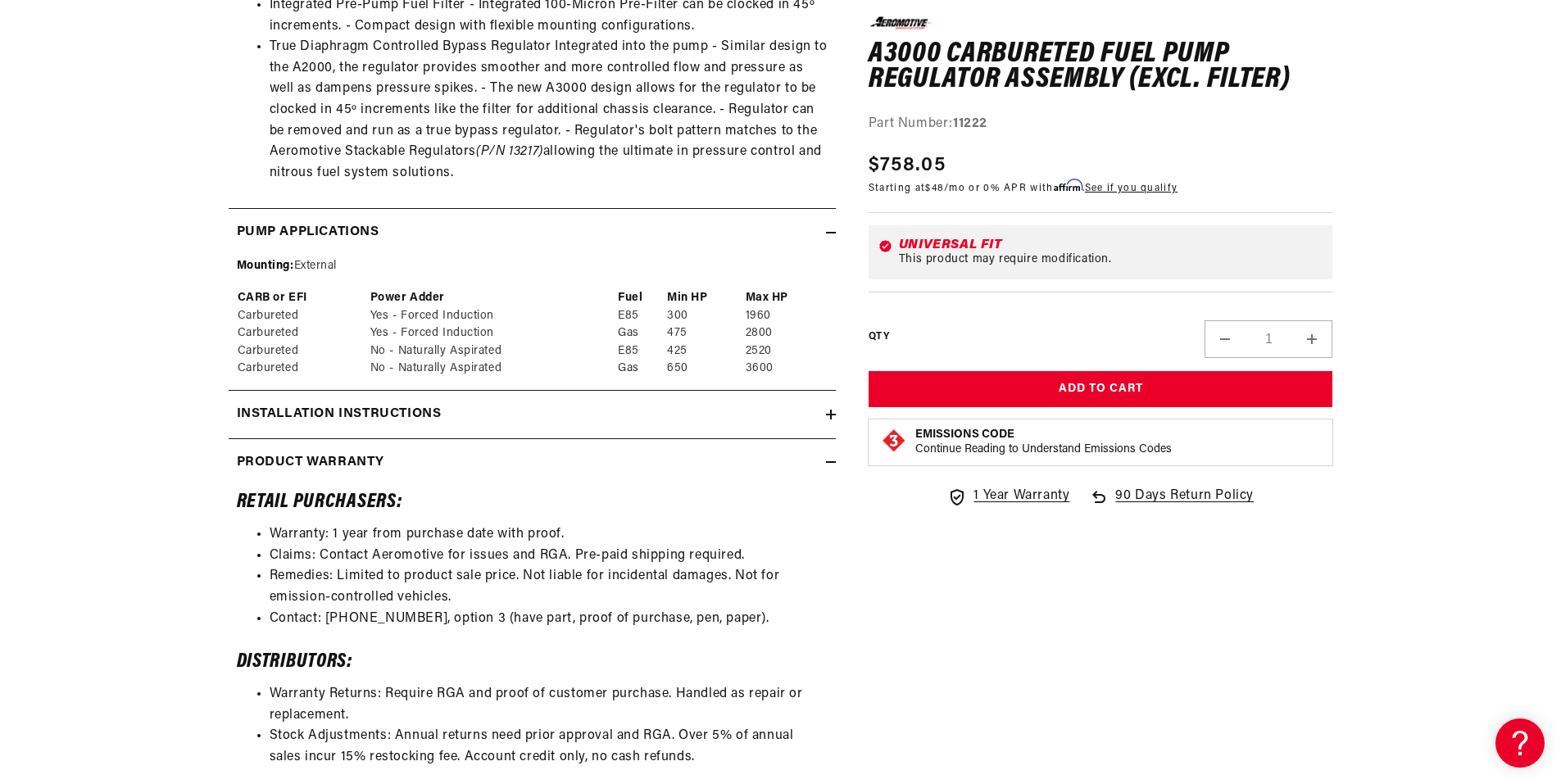
click at [811, 454] on div "Product warranty" at bounding box center [527, 462] width 597 height 21
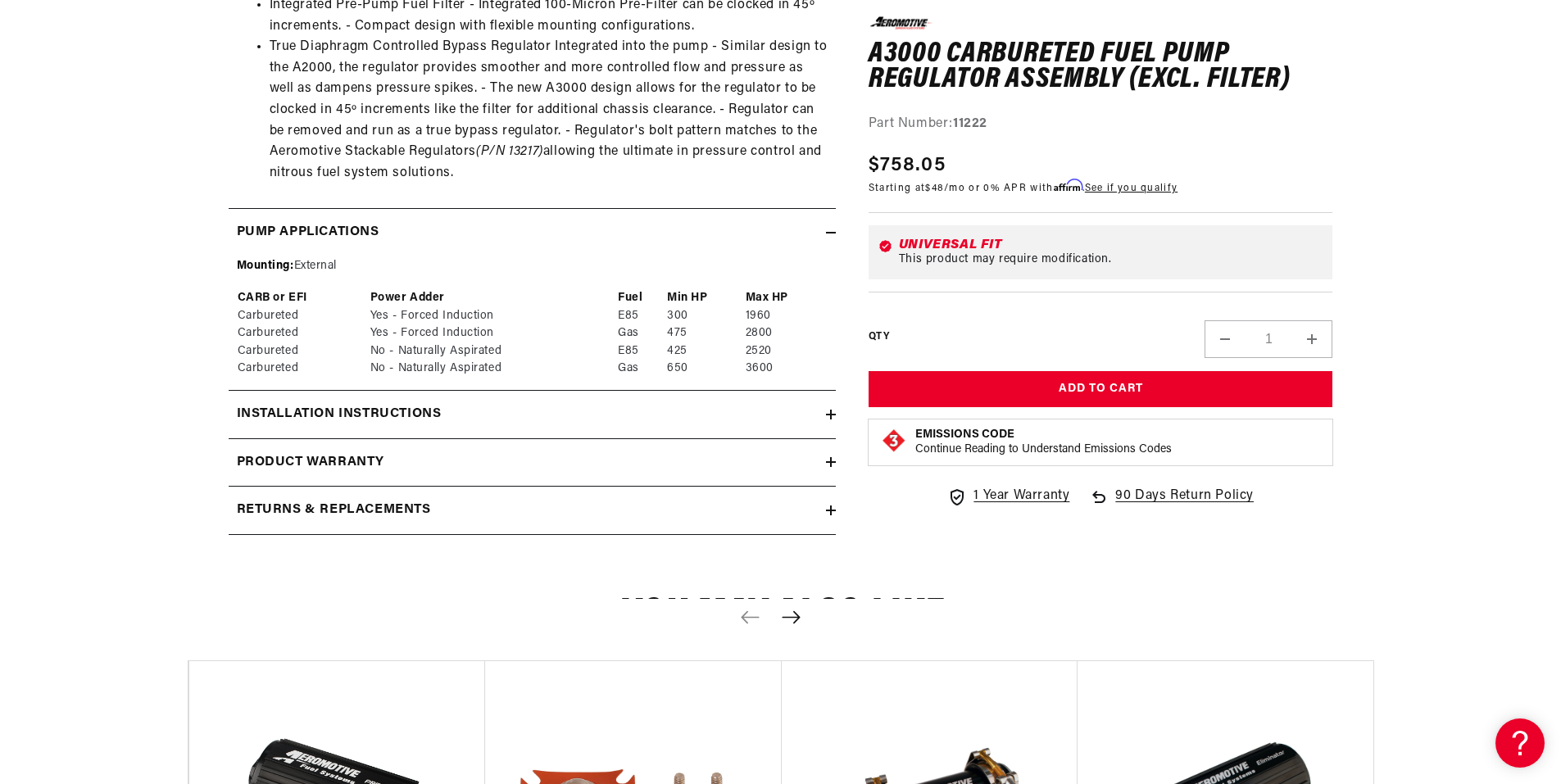
click at [812, 511] on div "Returns & replacements" at bounding box center [527, 510] width 597 height 21
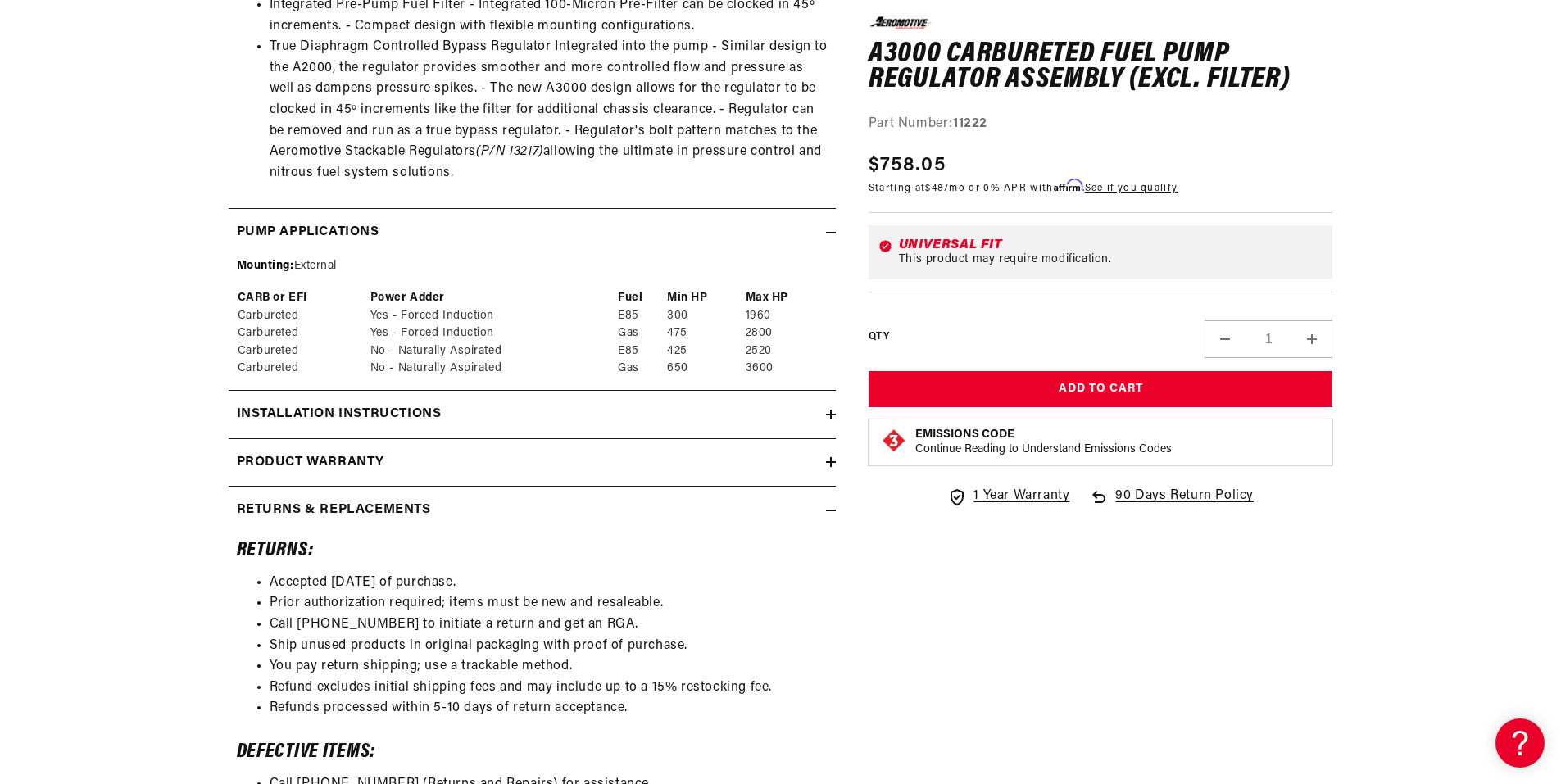
click at [812, 511] on div "Returns & replacements" at bounding box center [527, 510] width 597 height 21
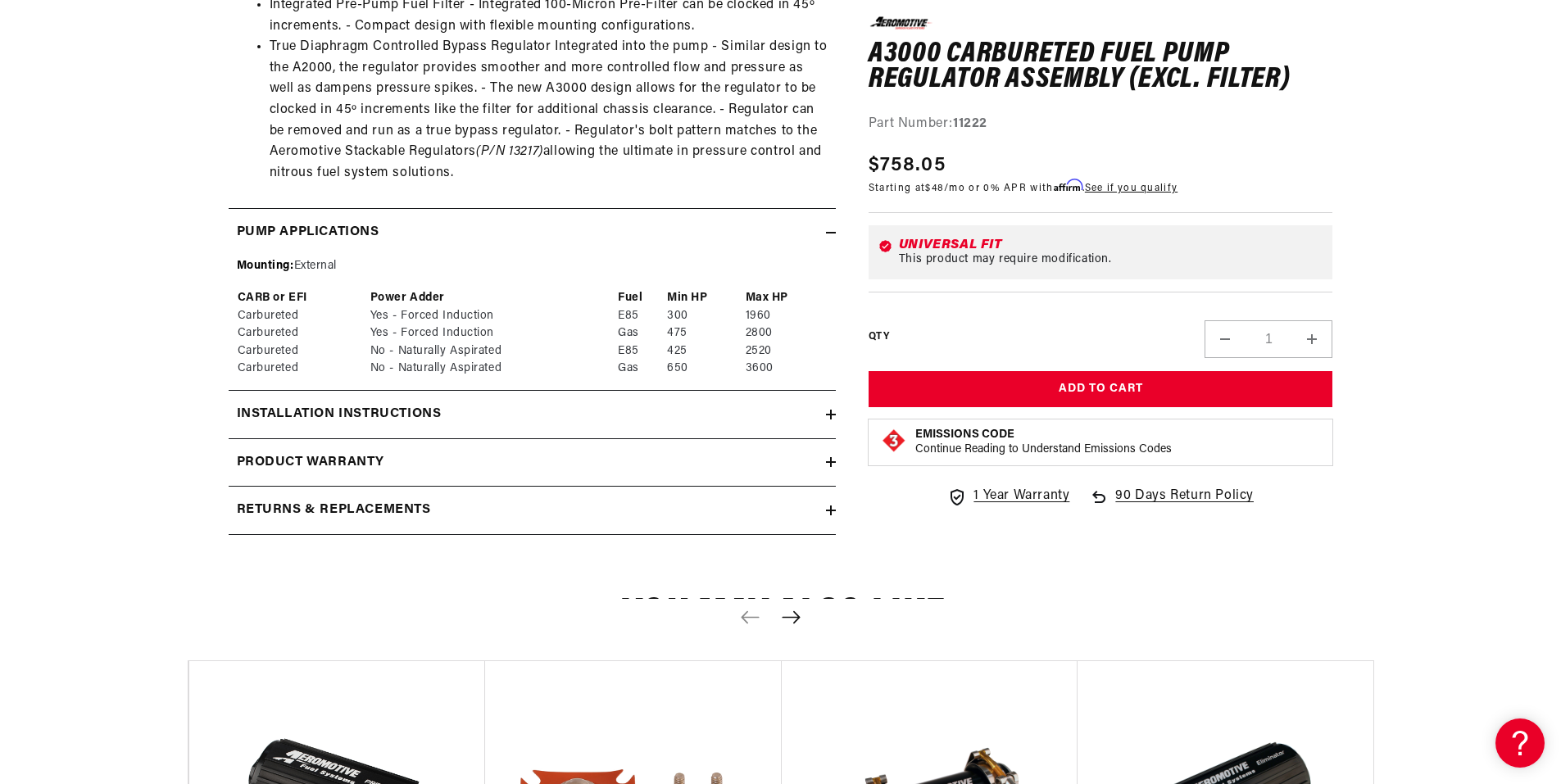
click at [827, 431] on summary "Installation Instructions" at bounding box center [532, 414] width 607 height 47
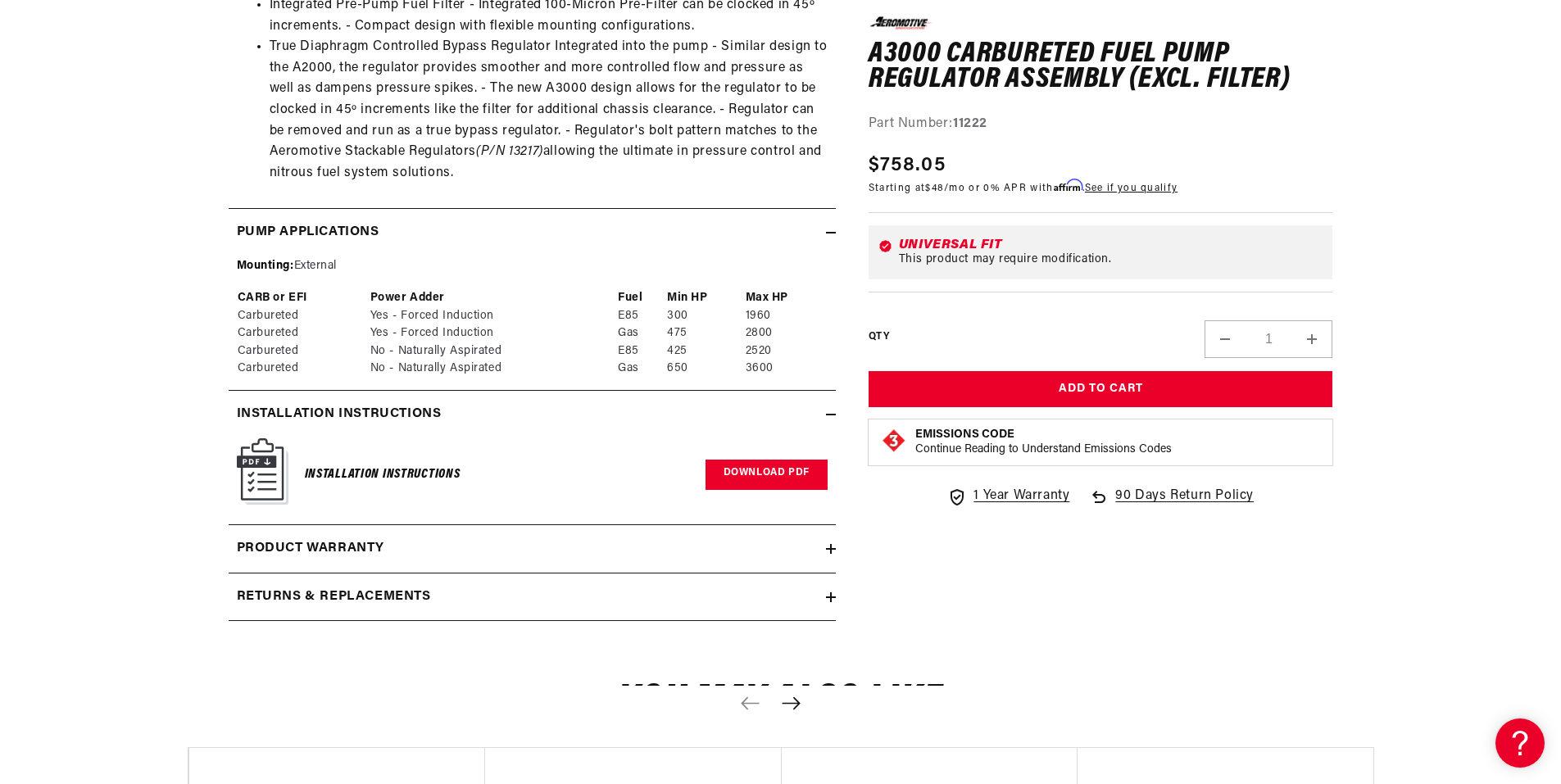
click at [776, 473] on link "Download PDF" at bounding box center [766, 475] width 122 height 30
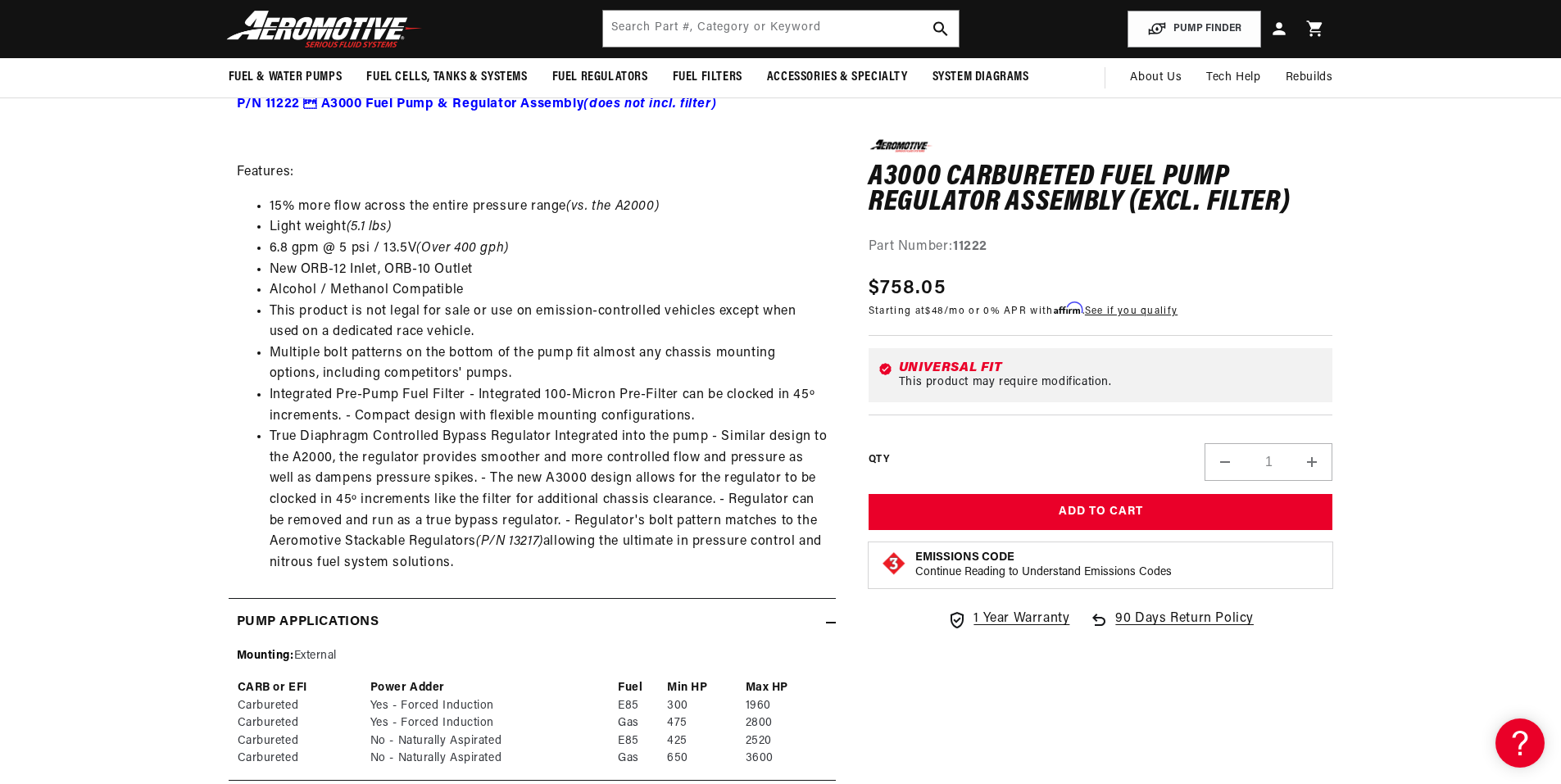
scroll to position [819, 0]
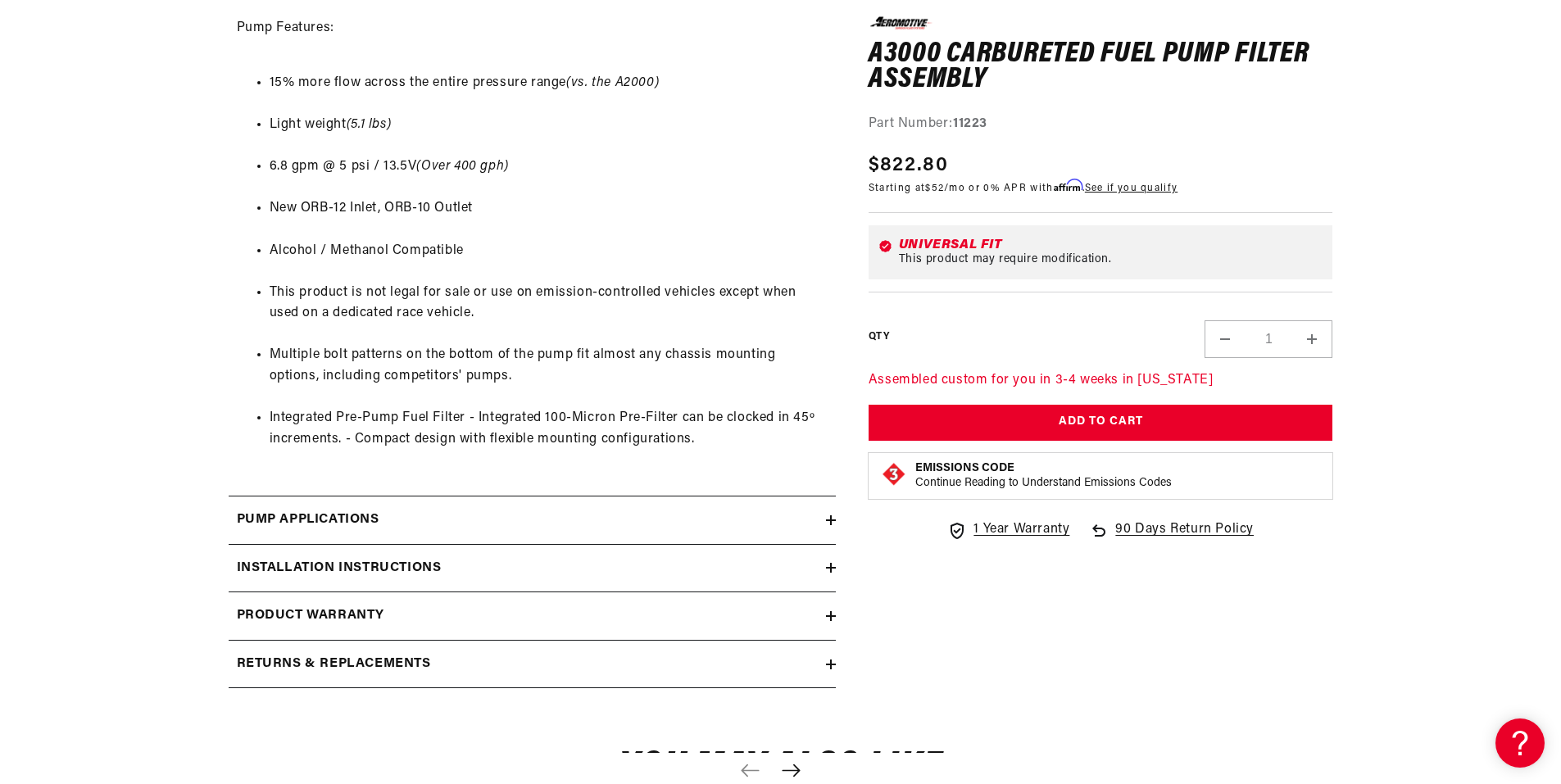
scroll to position [1146, 0]
click at [607, 512] on div "Pump Applications" at bounding box center [527, 519] width 597 height 21
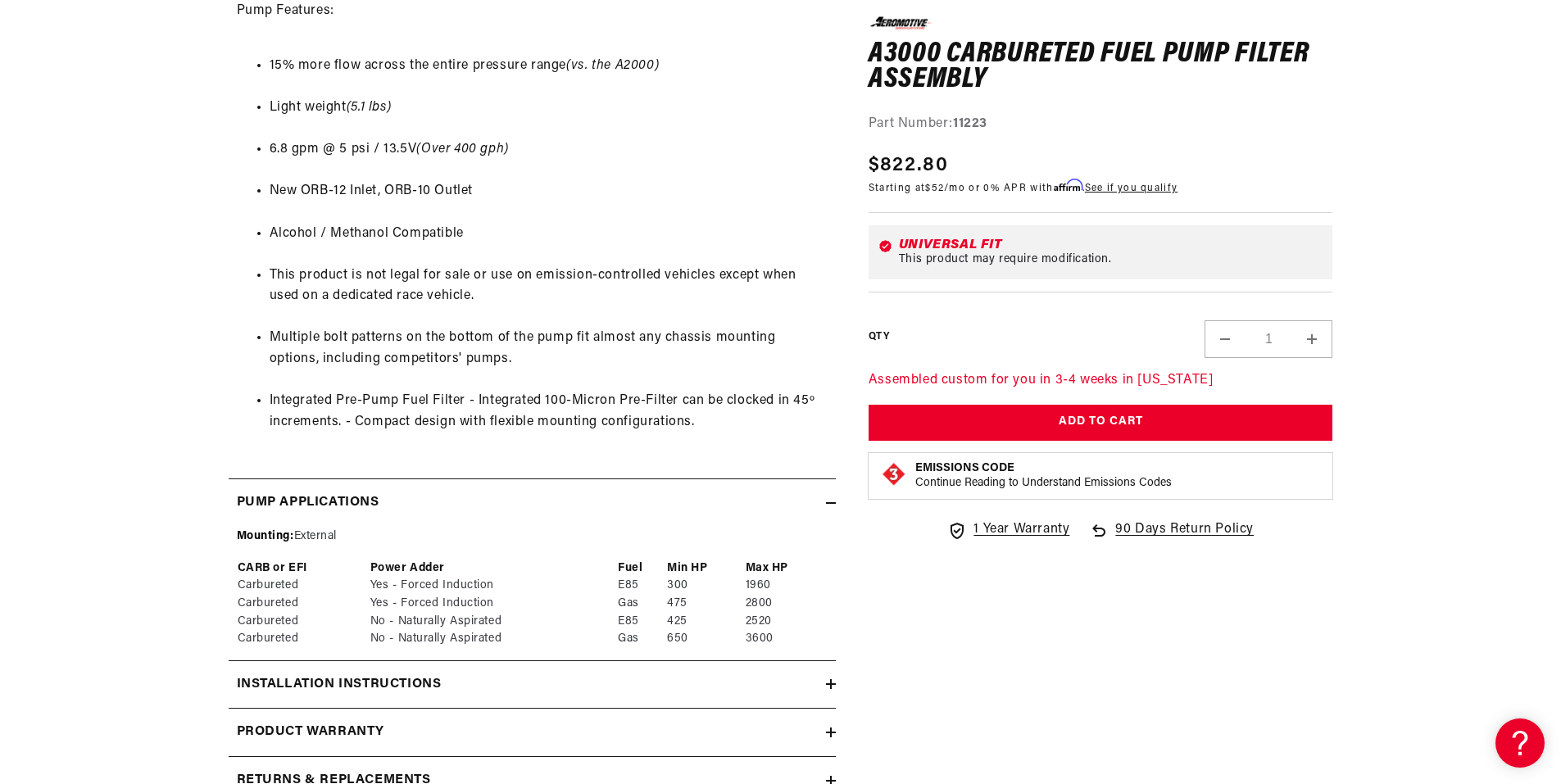
scroll to position [1229, 0]
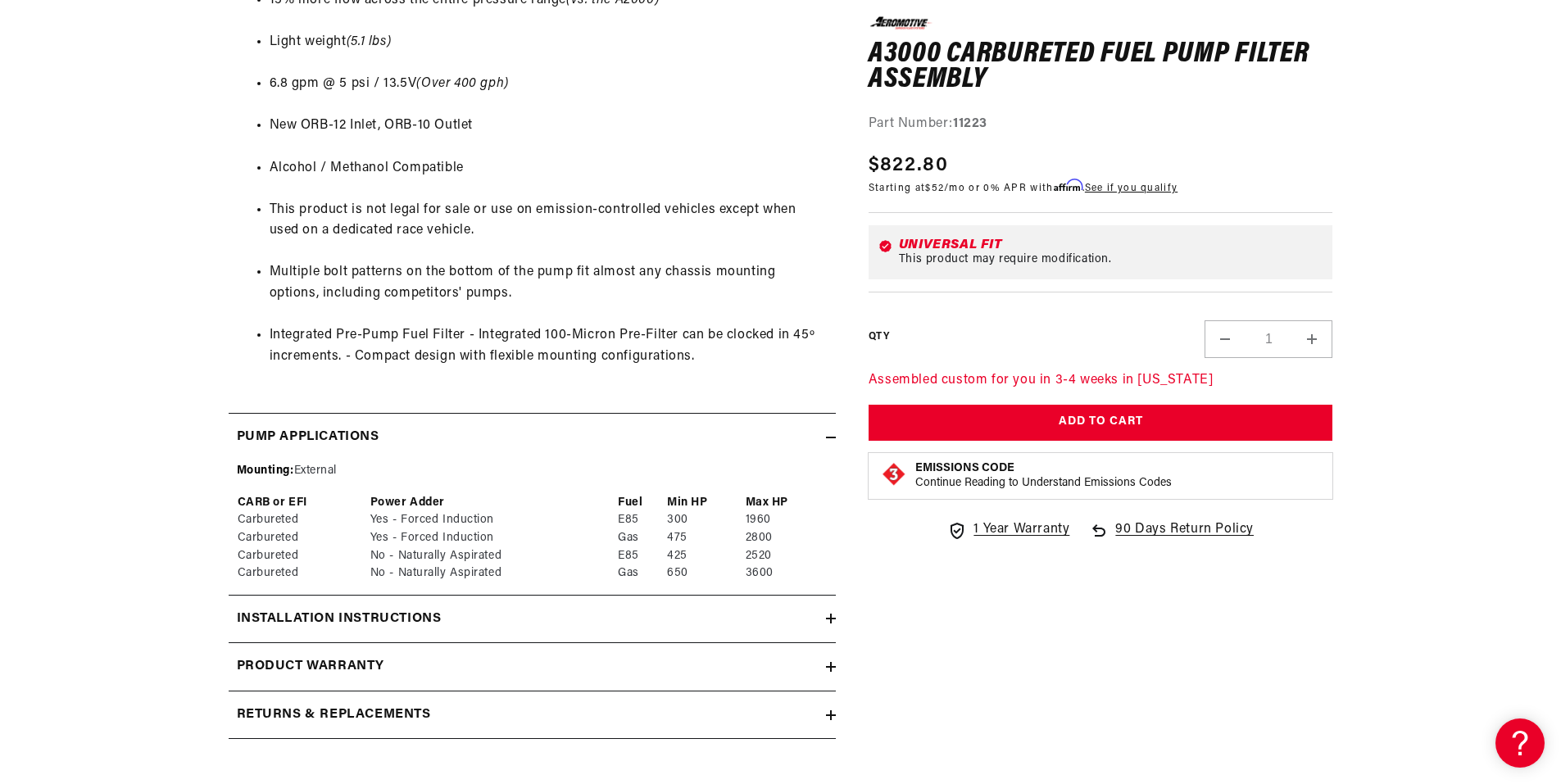
click at [822, 618] on div "Installation Instructions" at bounding box center [527, 619] width 597 height 21
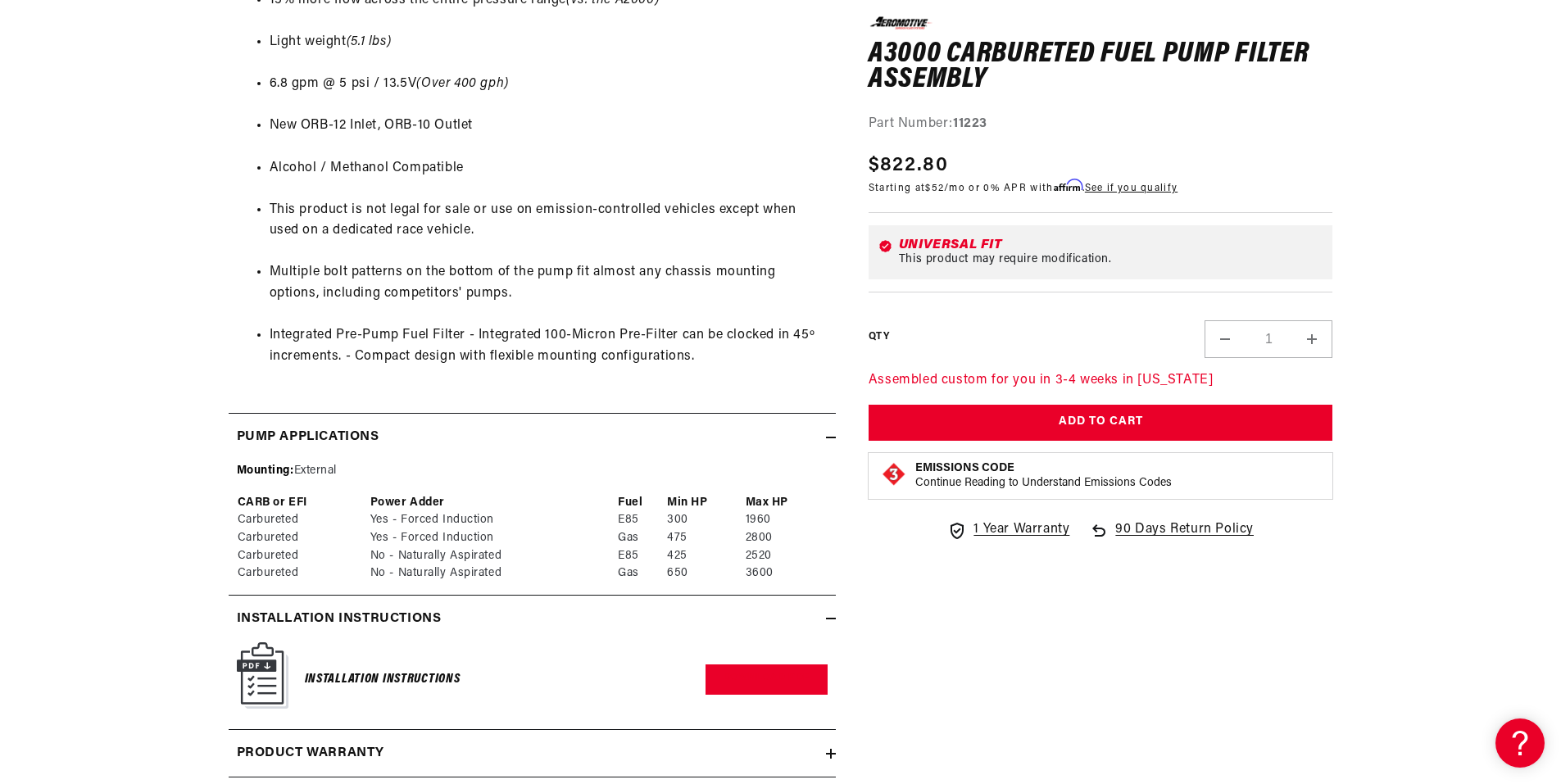
click at [823, 617] on div "Installation Instructions" at bounding box center [527, 619] width 597 height 21
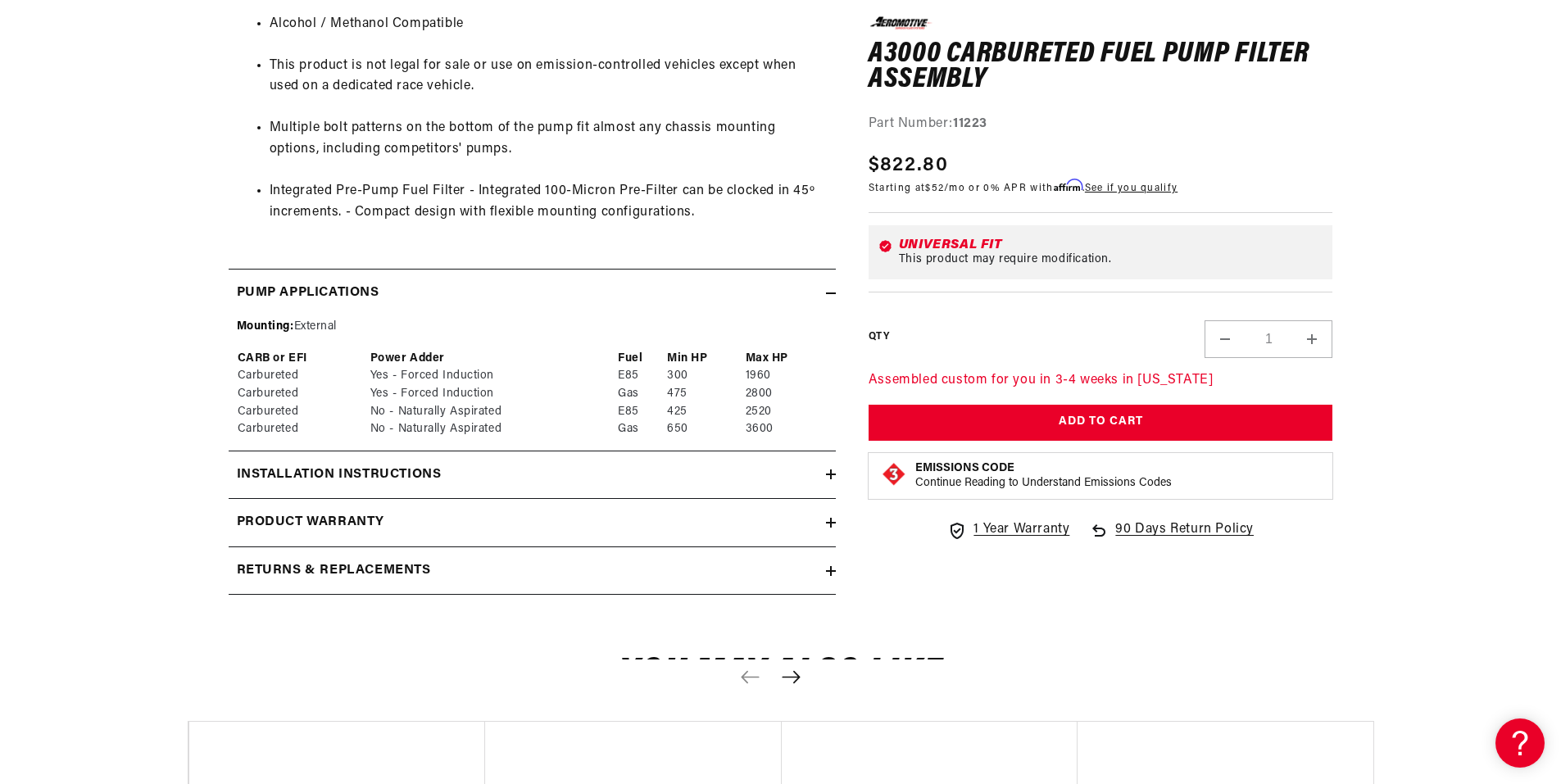
scroll to position [1392, 0]
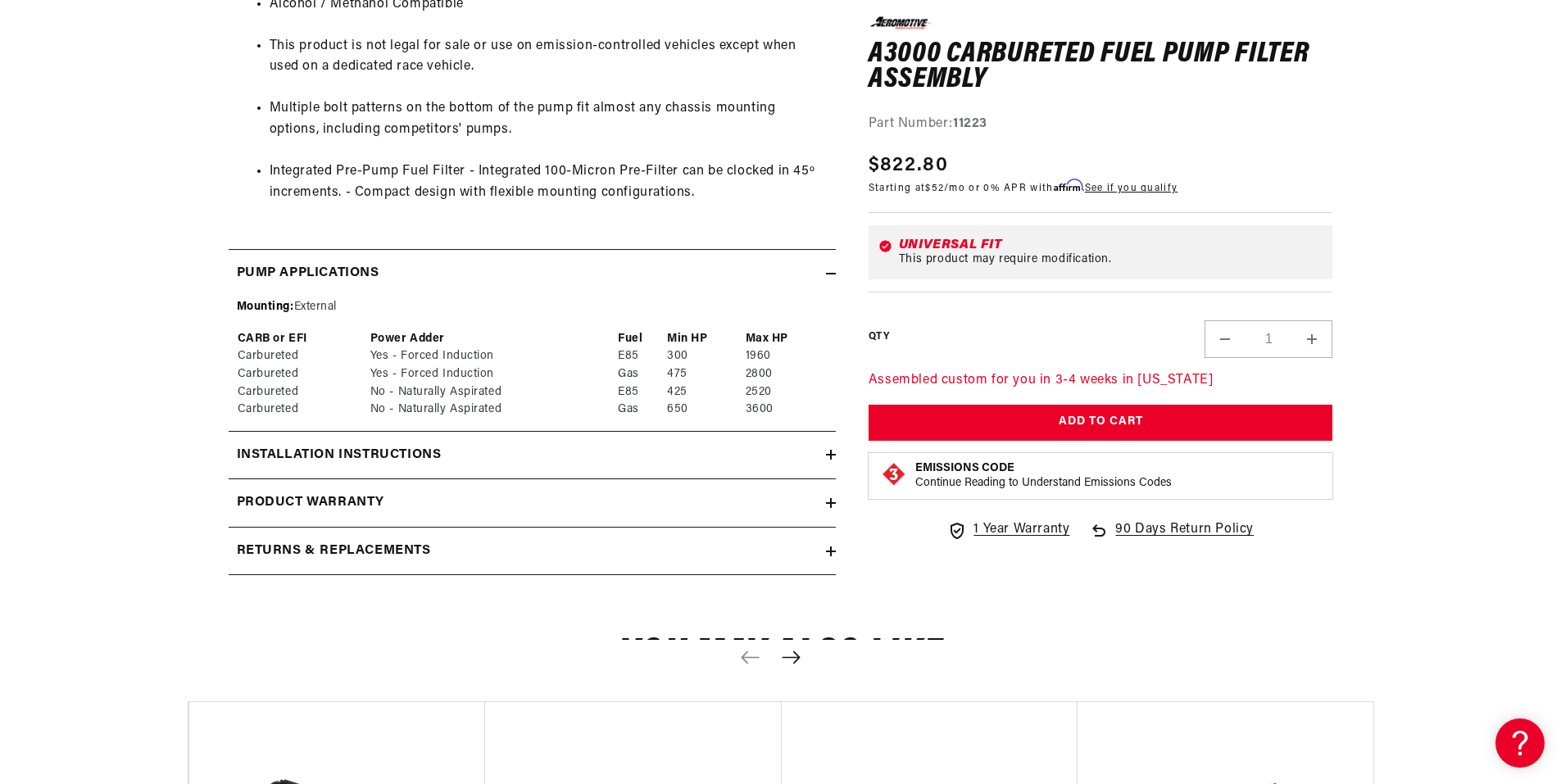
click at [587, 507] on div "Product warranty" at bounding box center [527, 503] width 597 height 21
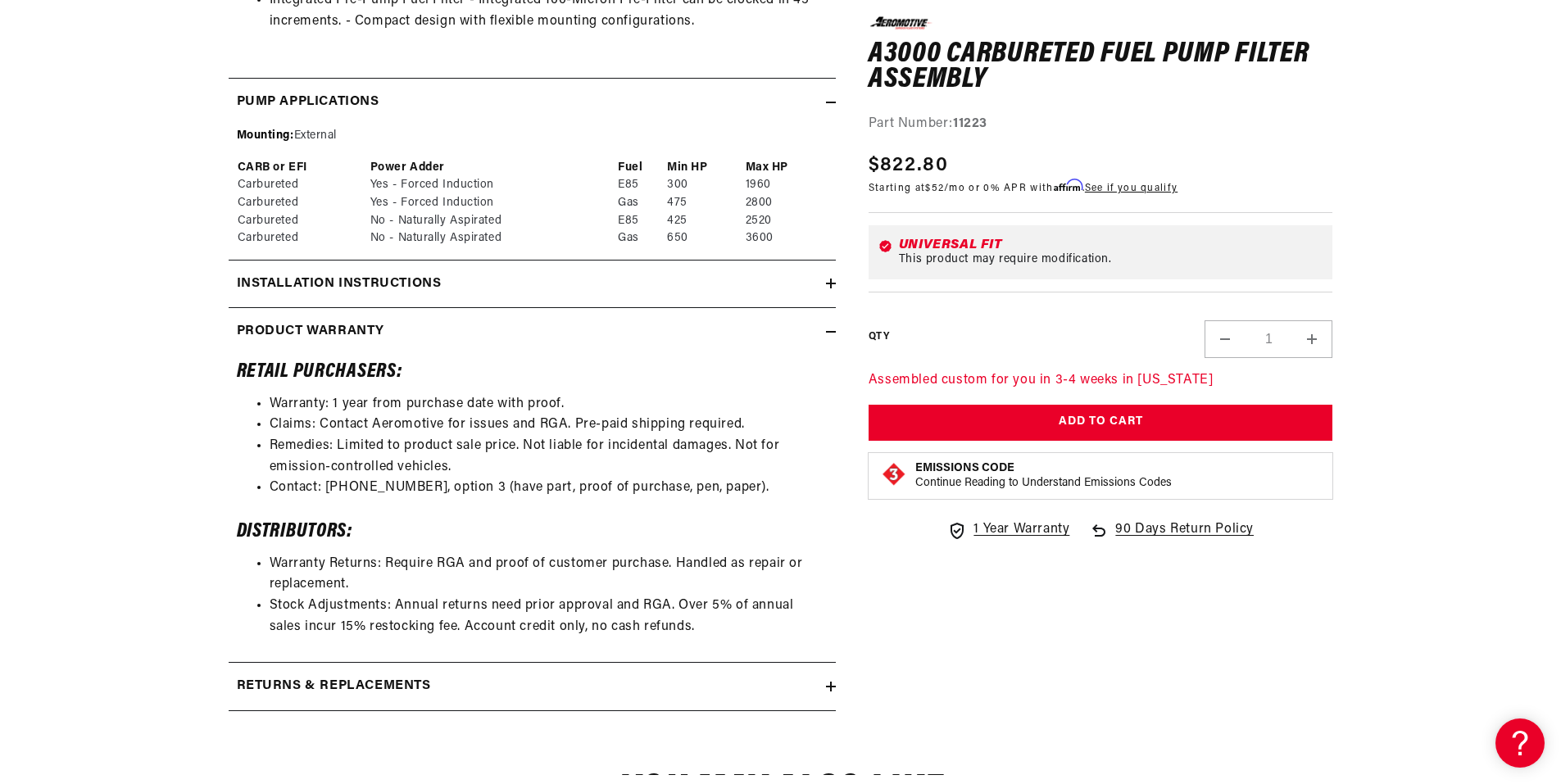
scroll to position [1638, 0]
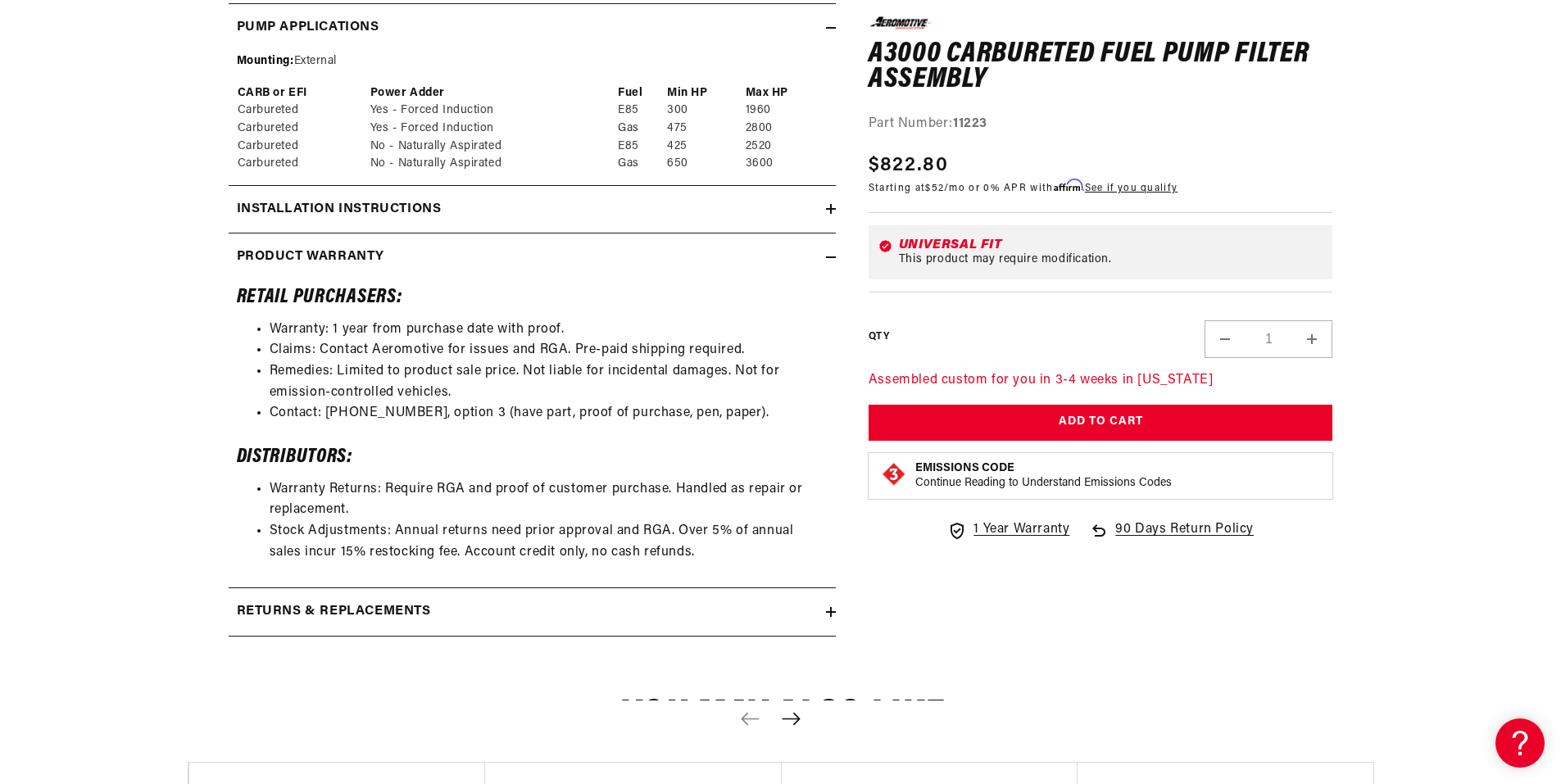
click at [805, 209] on div "Installation Instructions" at bounding box center [527, 209] width 597 height 21
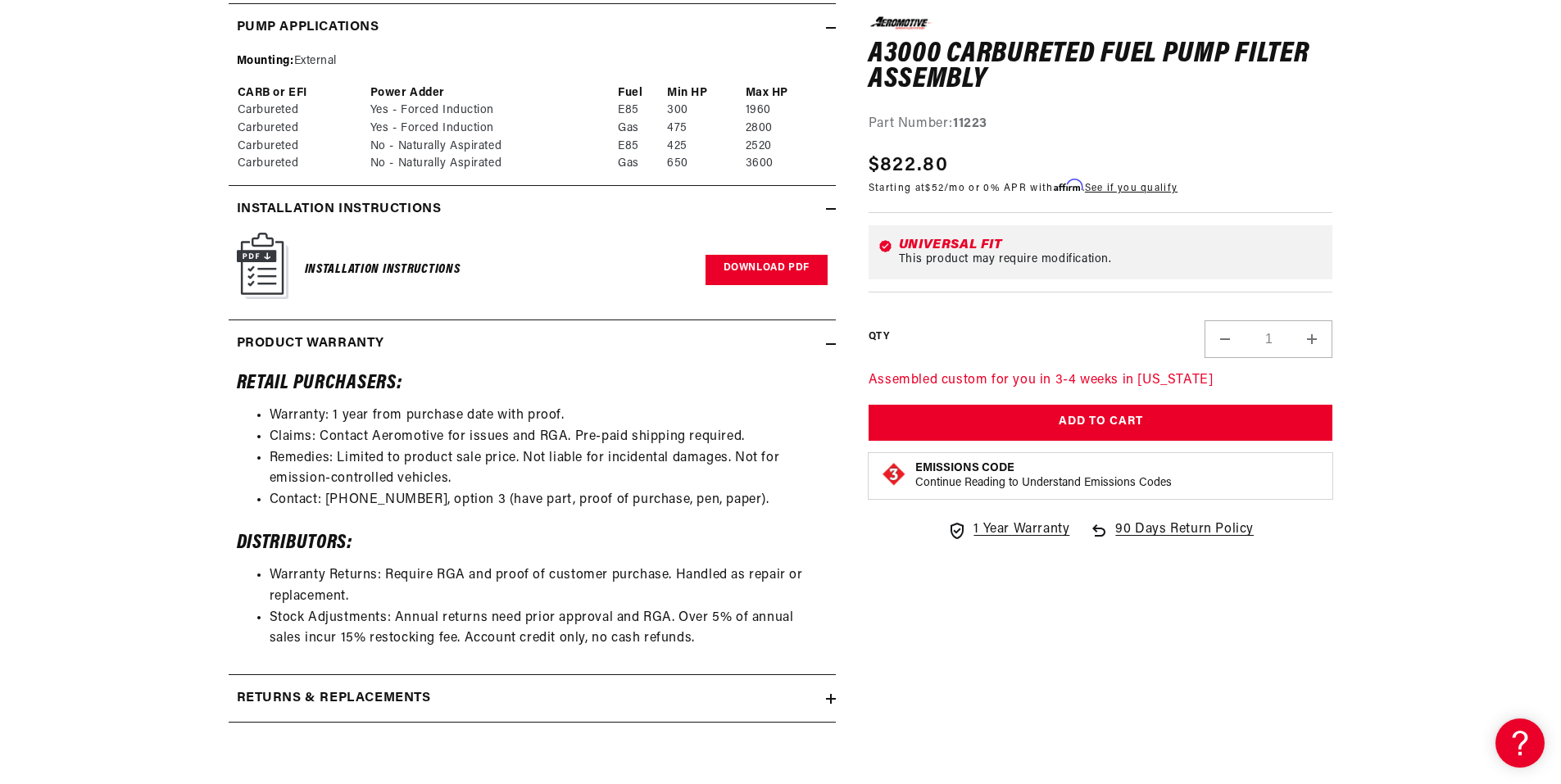
click at [750, 271] on link "Download PDF" at bounding box center [766, 270] width 122 height 30
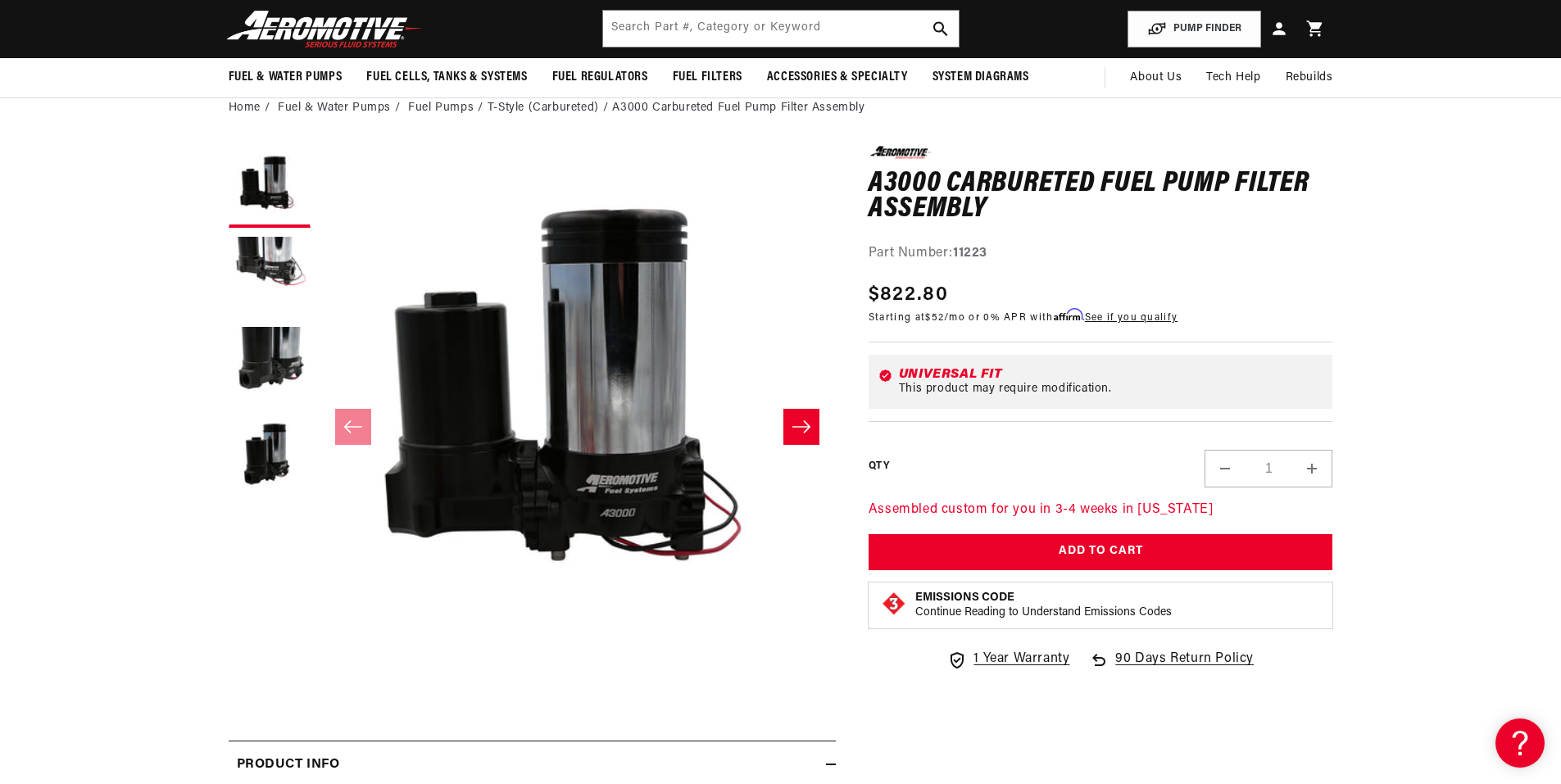
scroll to position [0, 0]
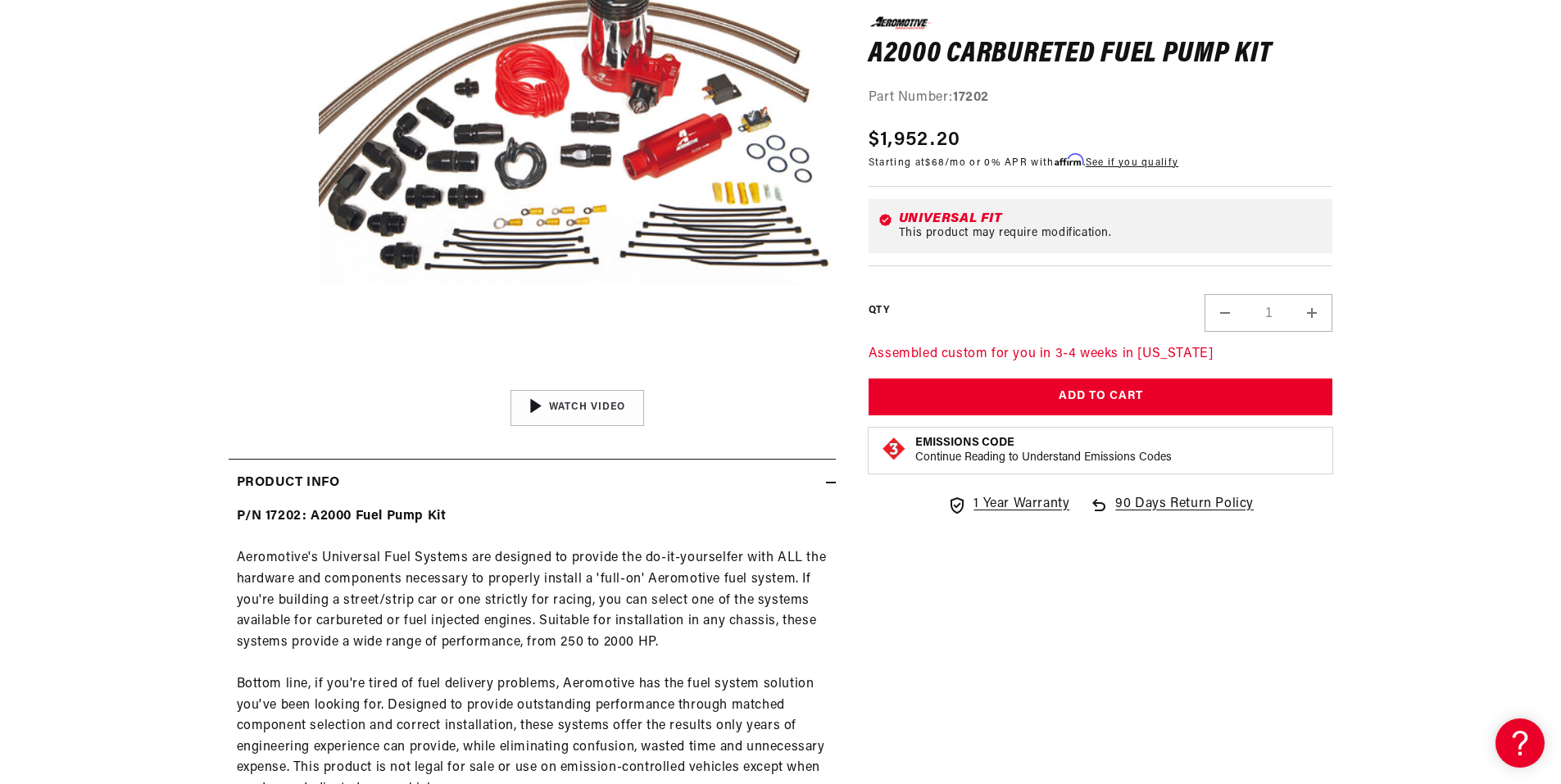
scroll to position [573, 0]
